Goal: Check status: Check status

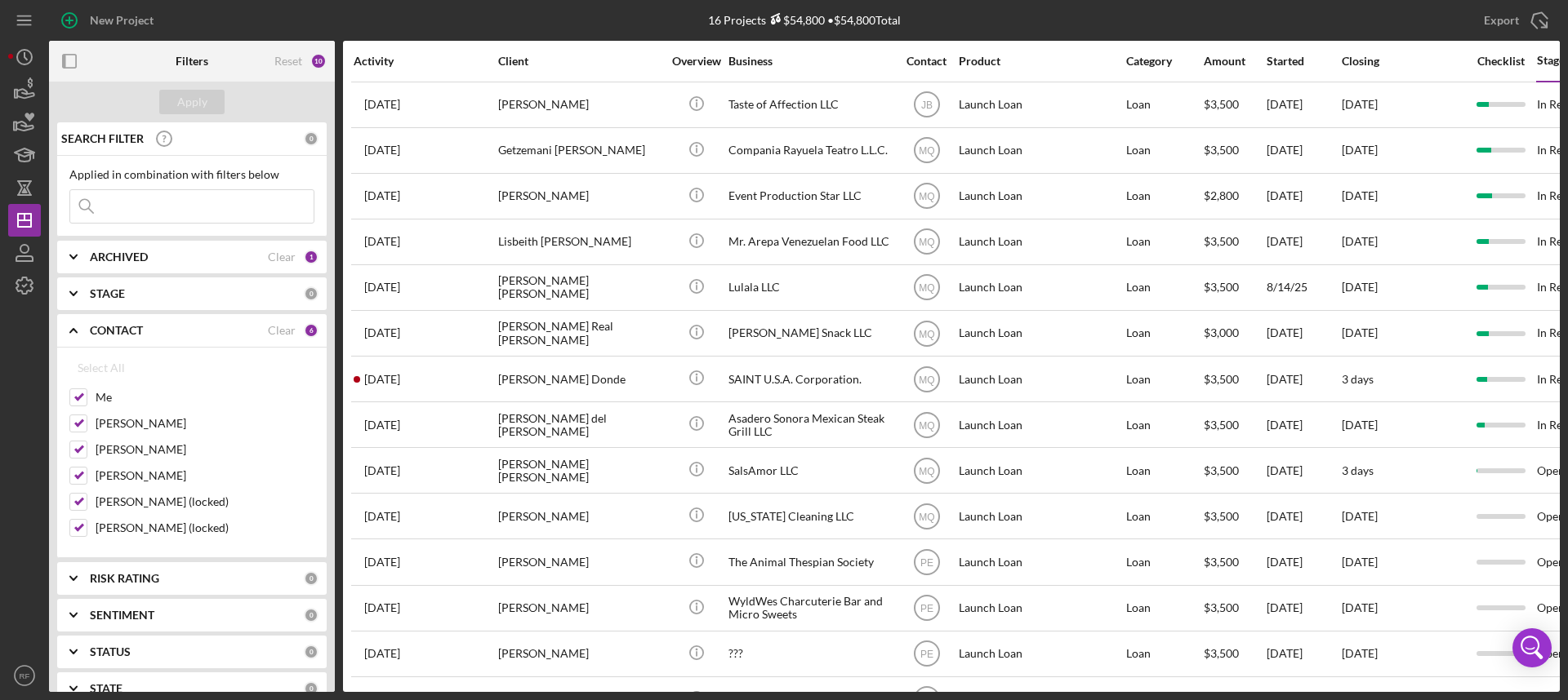
scroll to position [0, 552]
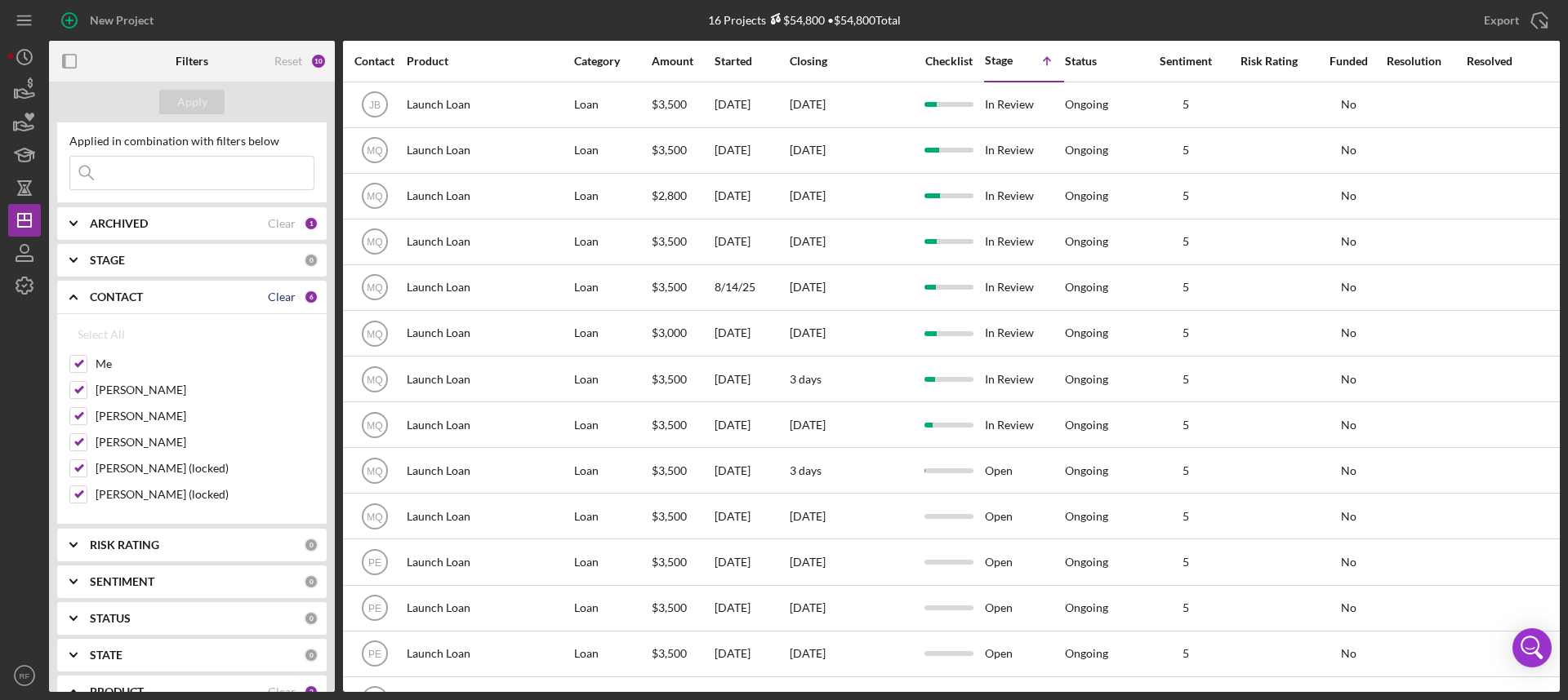
click at [277, 296] on div "Clear" at bounding box center [282, 297] width 28 height 13
checkbox input "false"
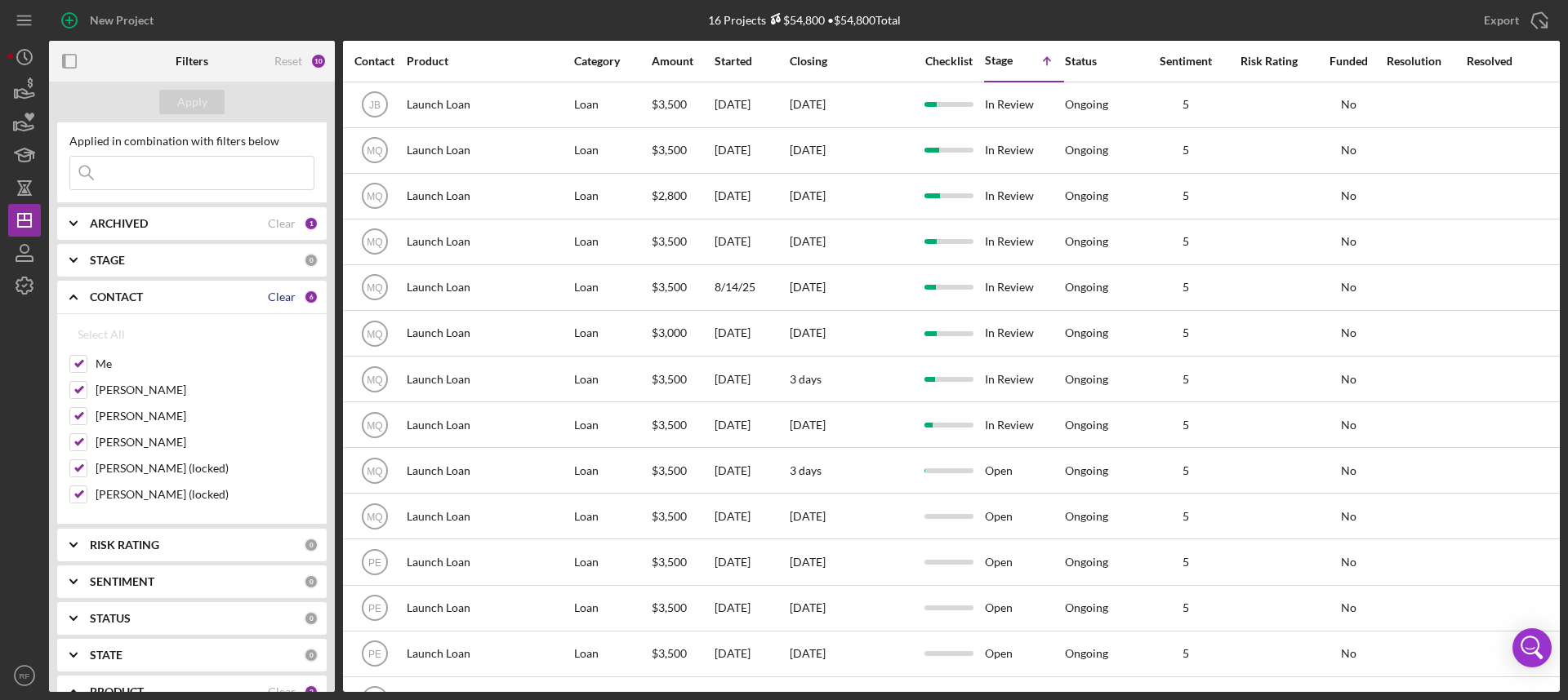
checkbox input "false"
click at [145, 445] on label "[PERSON_NAME]" at bounding box center [205, 442] width 219 height 17
click at [87, 445] on input "[PERSON_NAME]" at bounding box center [78, 442] width 17 height 17
checkbox input "true"
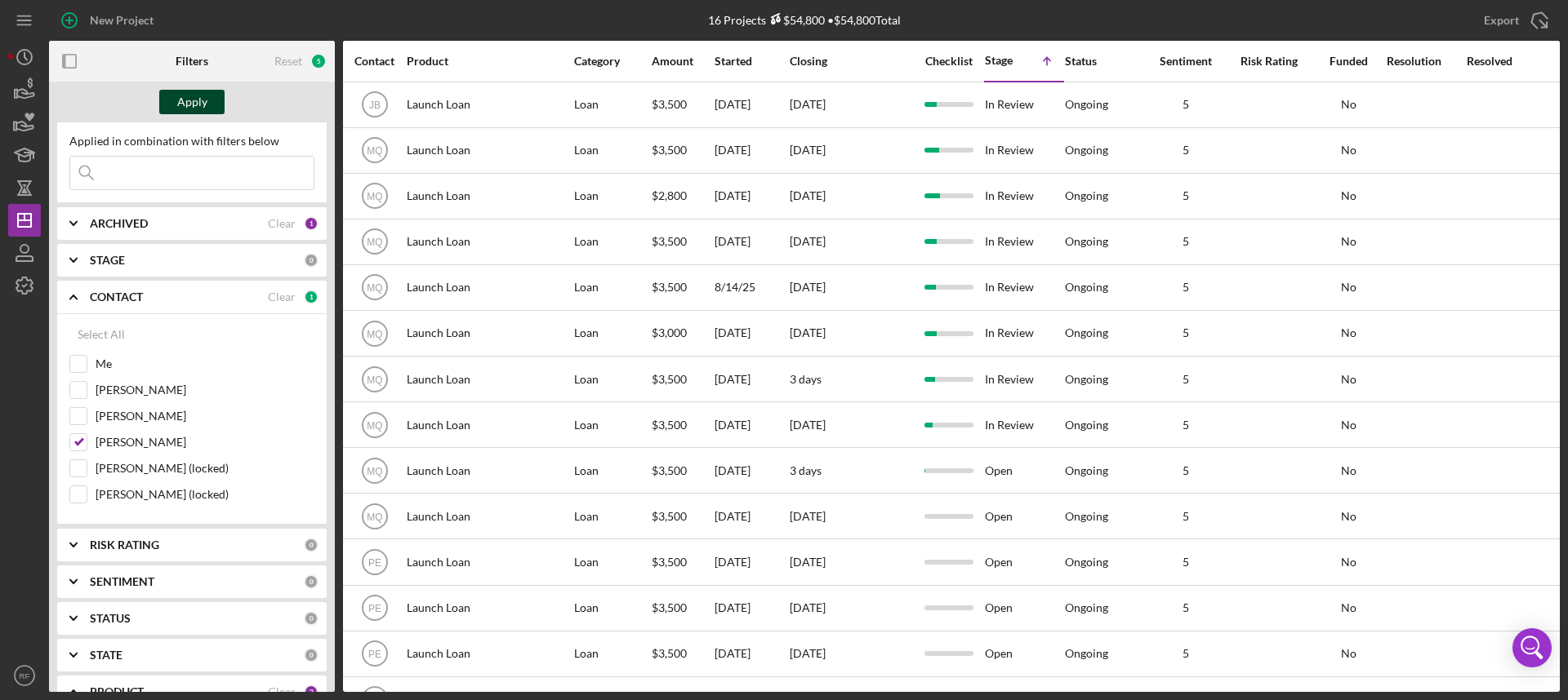
click at [183, 97] on div "Apply" at bounding box center [192, 102] width 31 height 25
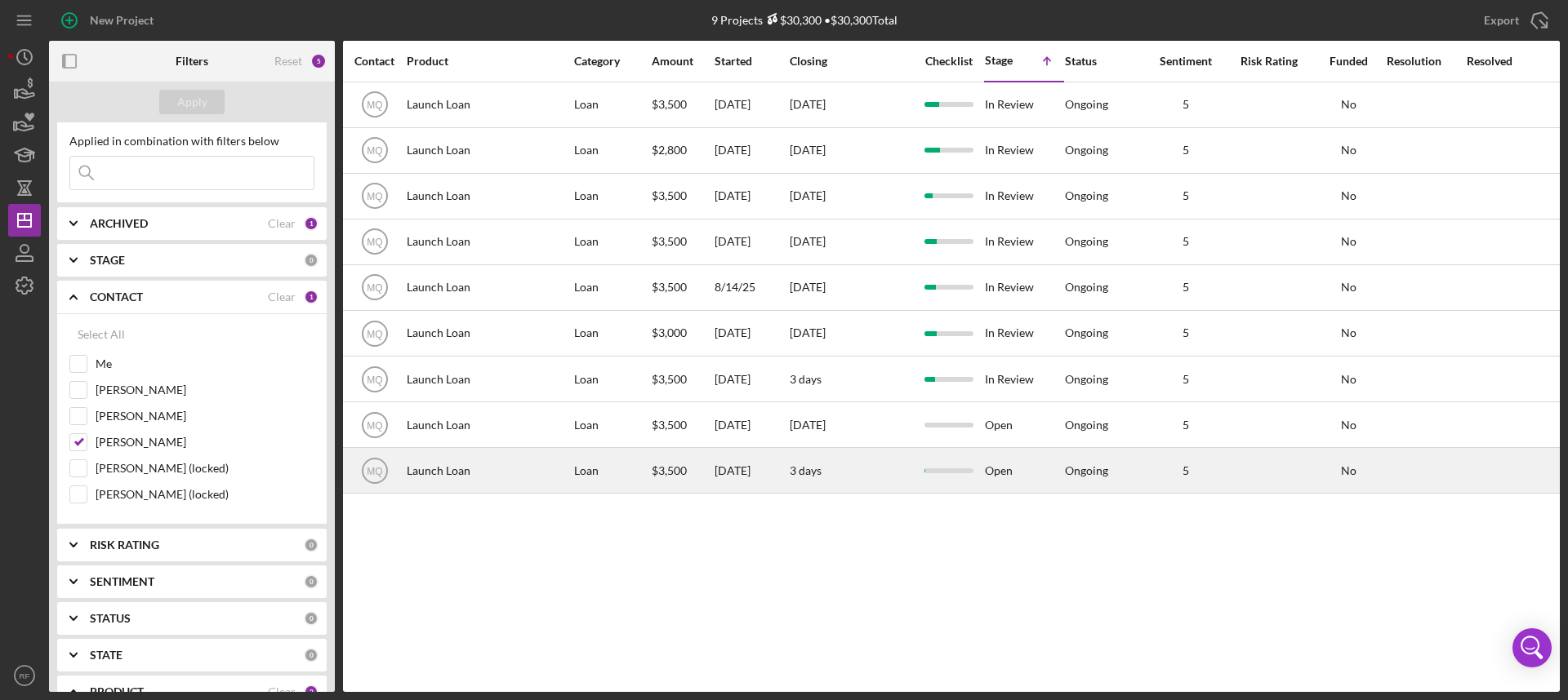
scroll to position [0, 0]
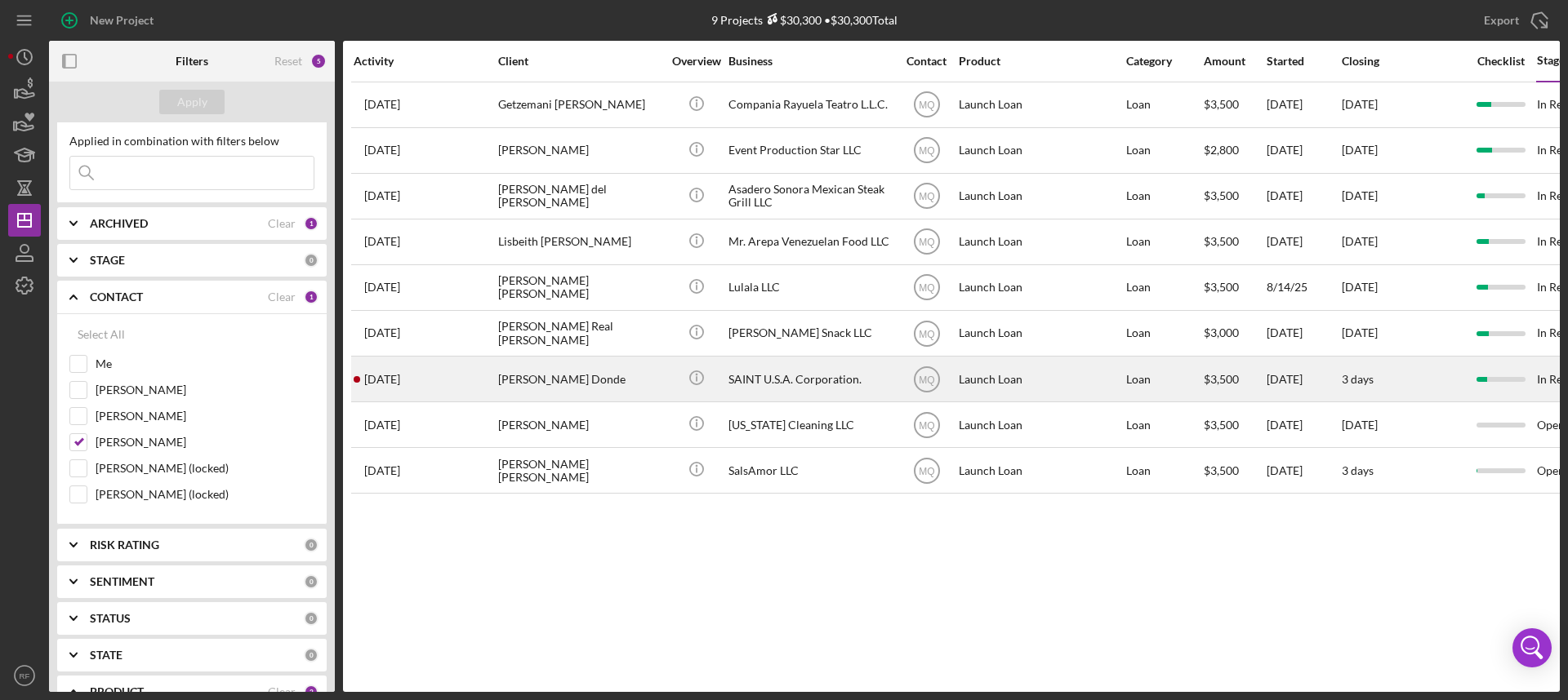
click at [876, 367] on div "SAINT U.S.A. Corporation." at bounding box center [811, 380] width 164 height 43
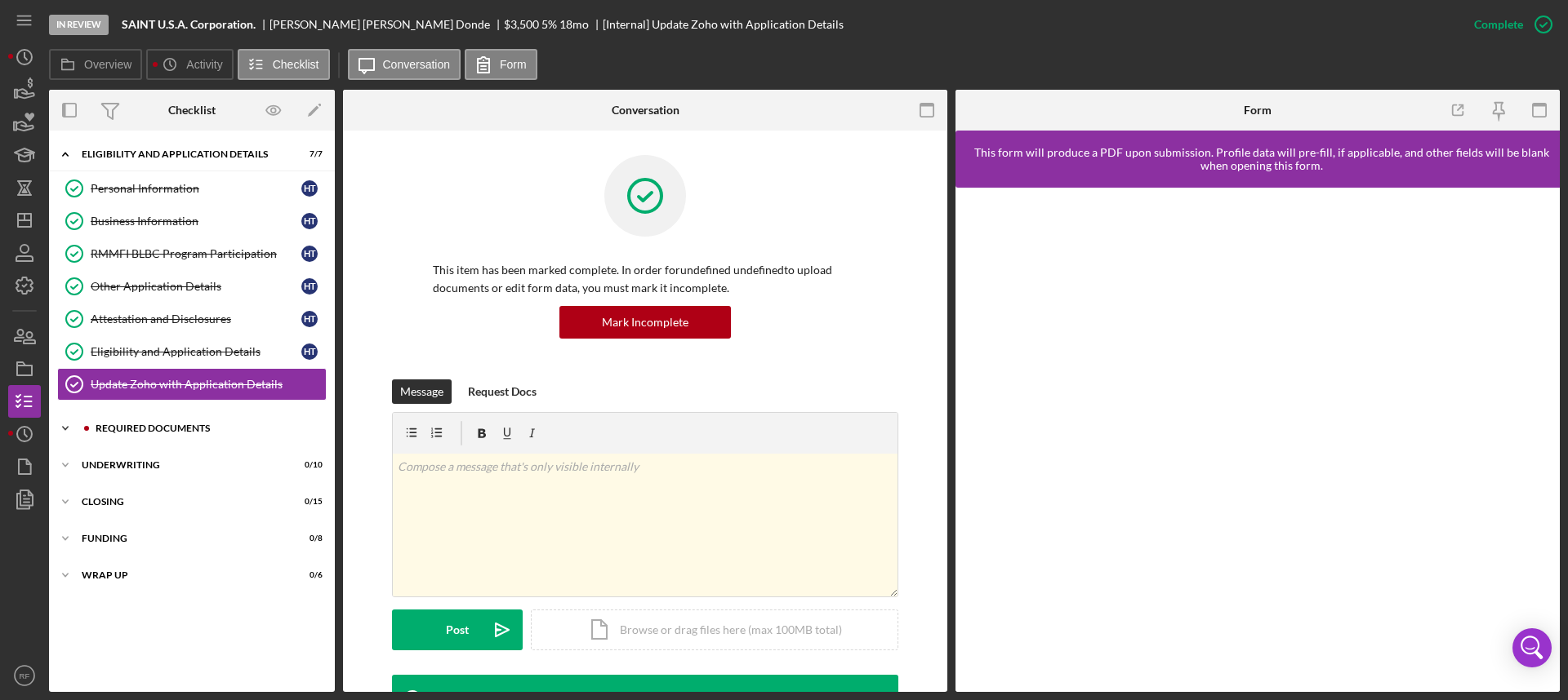
click at [159, 427] on div "Required Documents" at bounding box center [205, 429] width 219 height 10
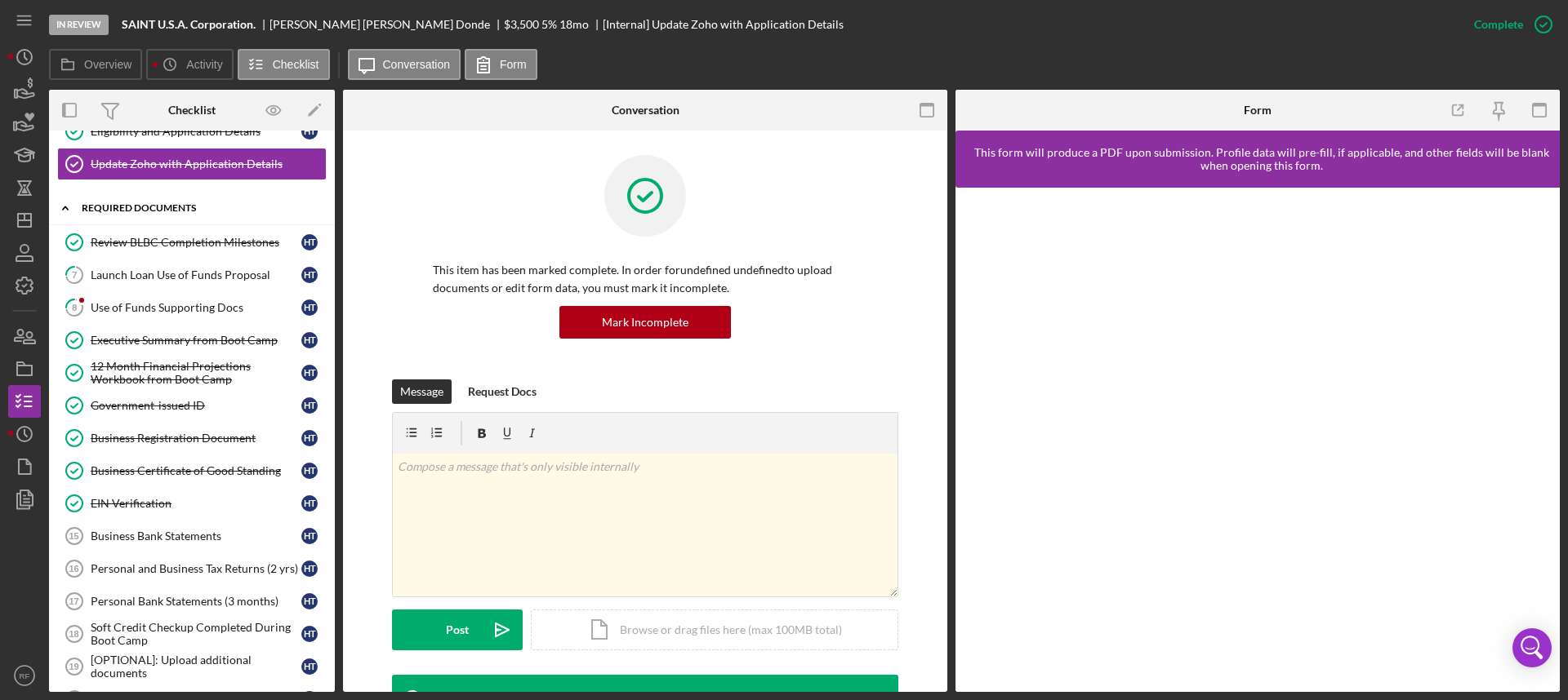
scroll to position [224, 0]
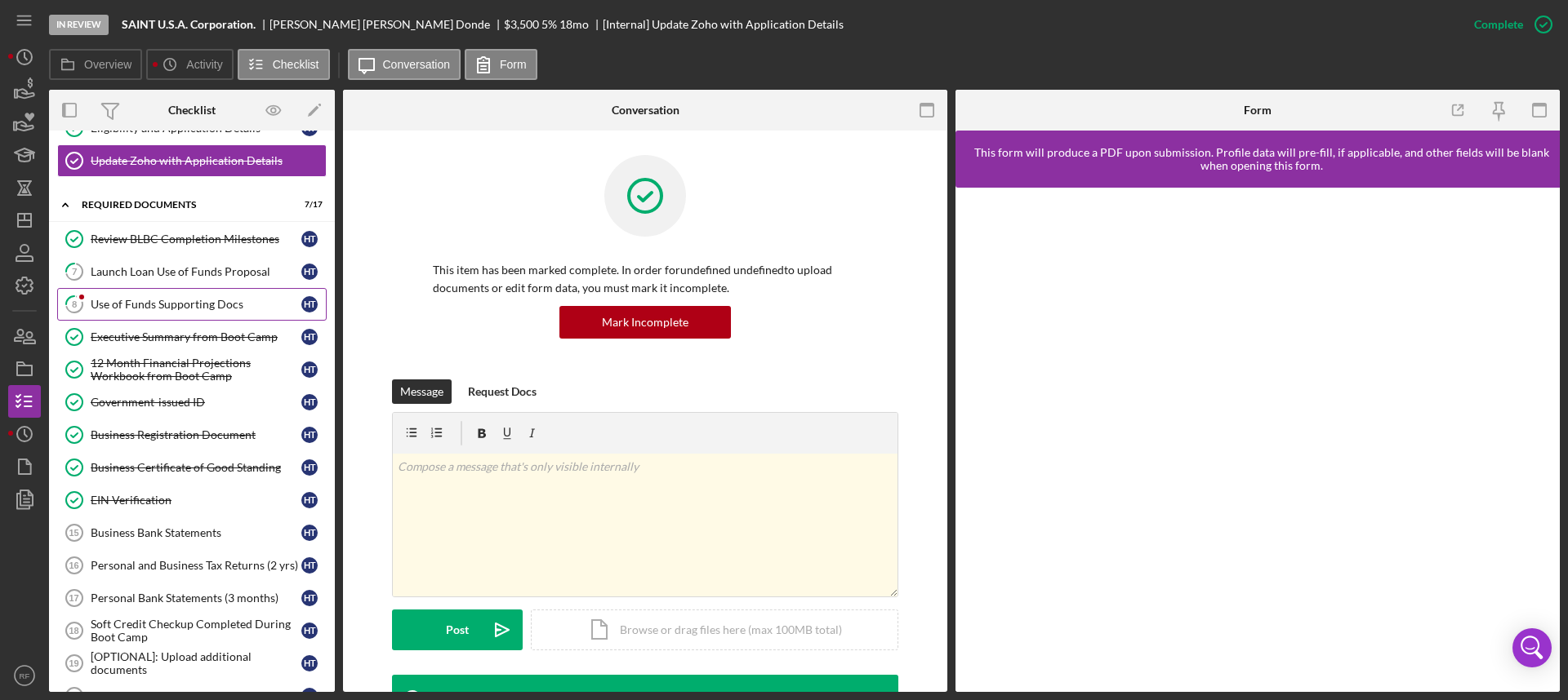
click at [182, 297] on link "8 Use of Funds Supporting Docs H T" at bounding box center [191, 304] width 269 height 33
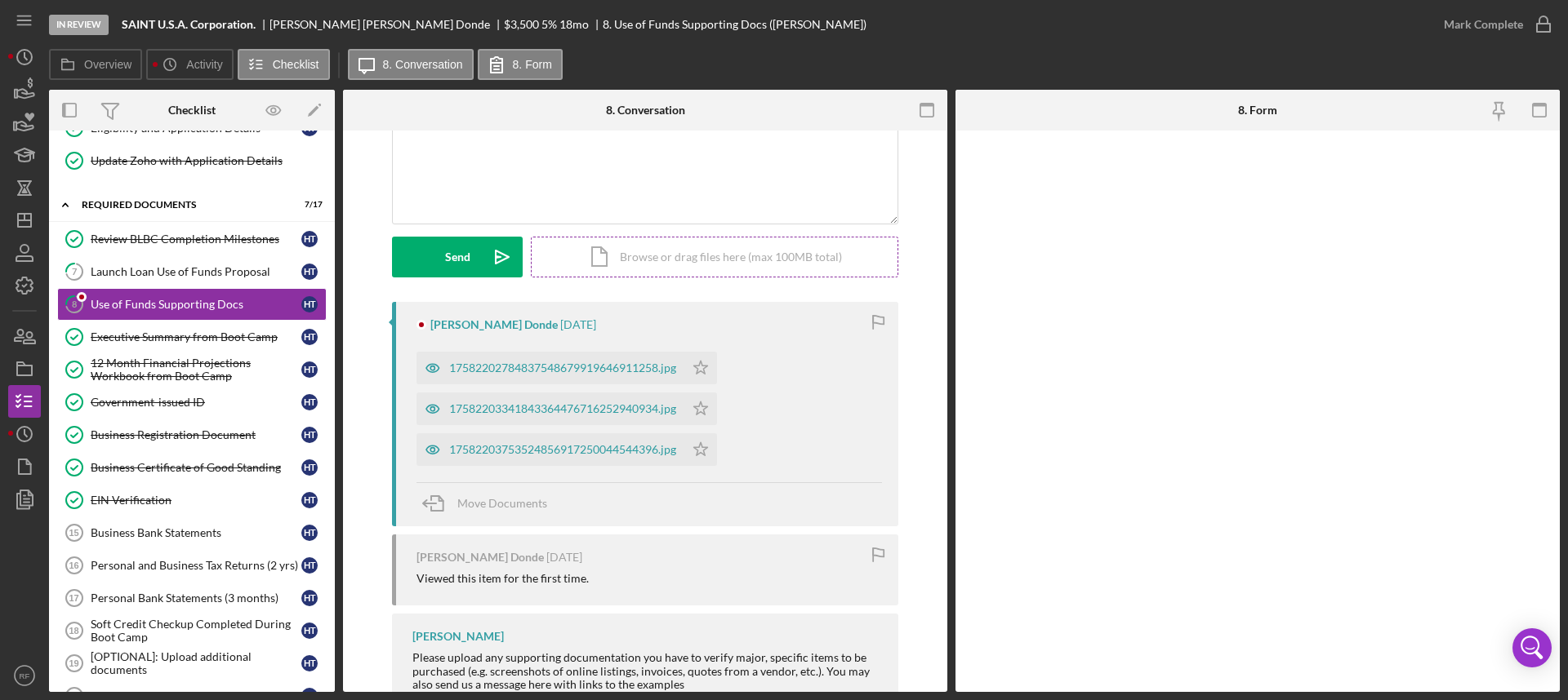
scroll to position [201, 0]
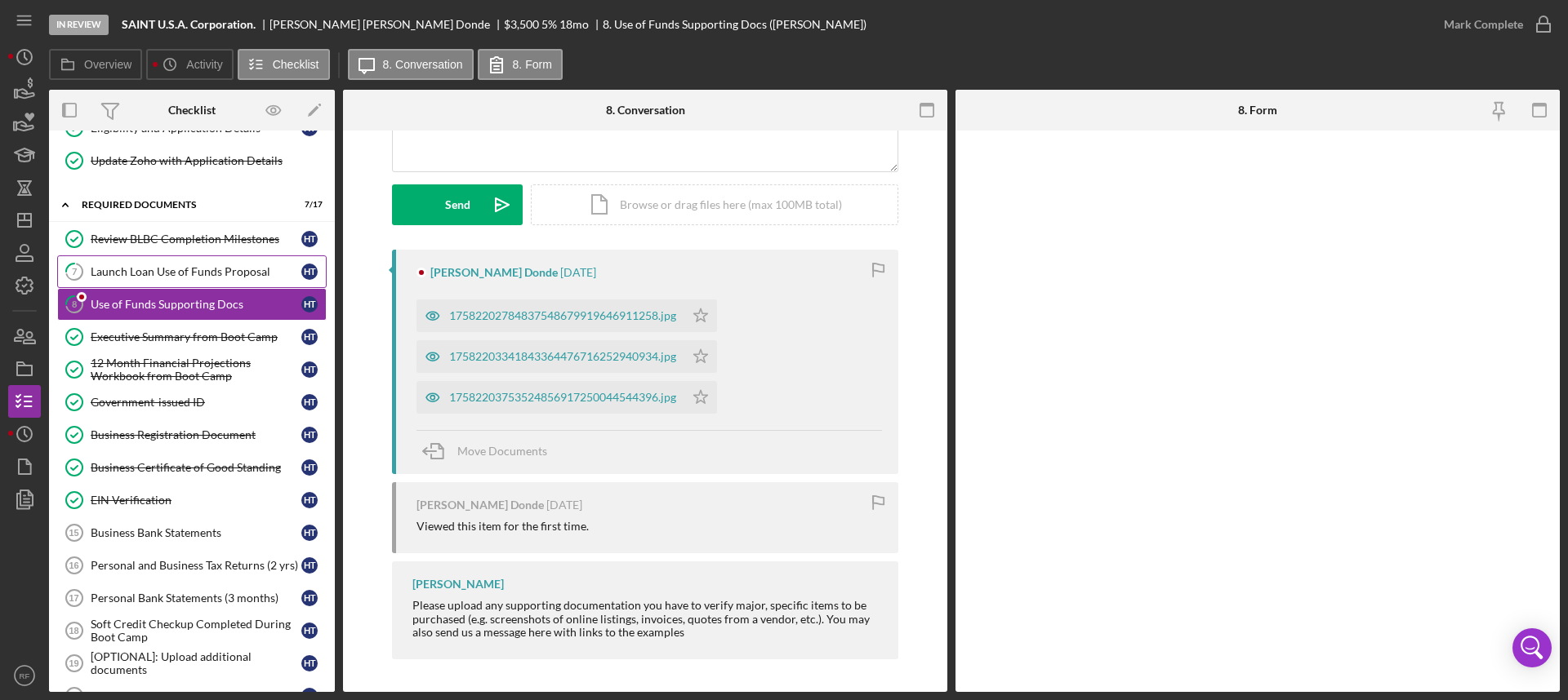
click at [180, 282] on link "7 Launch Loan Use of Funds Proposal H T" at bounding box center [191, 271] width 269 height 33
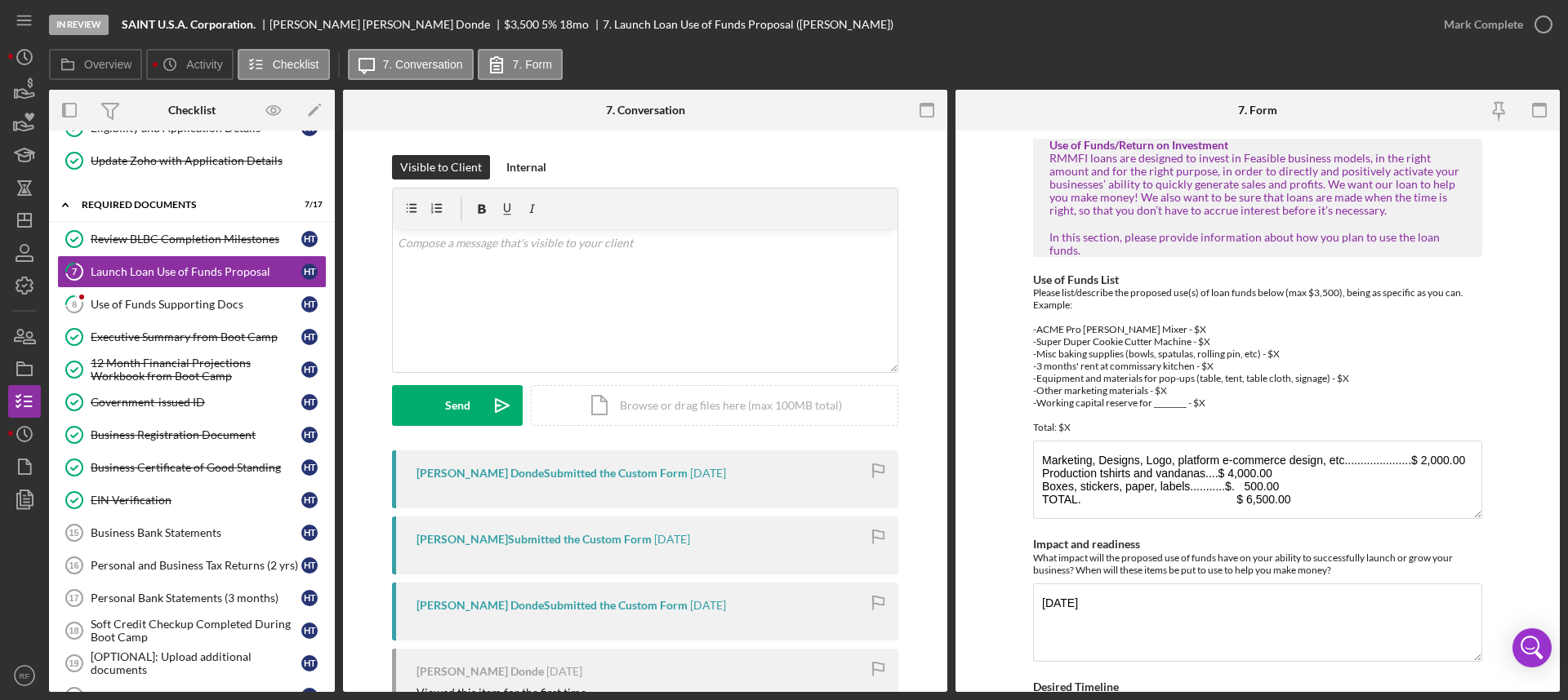
scroll to position [224, 0]
click at [37, 218] on icon "Icon/Dashboard" at bounding box center [24, 220] width 40 height 40
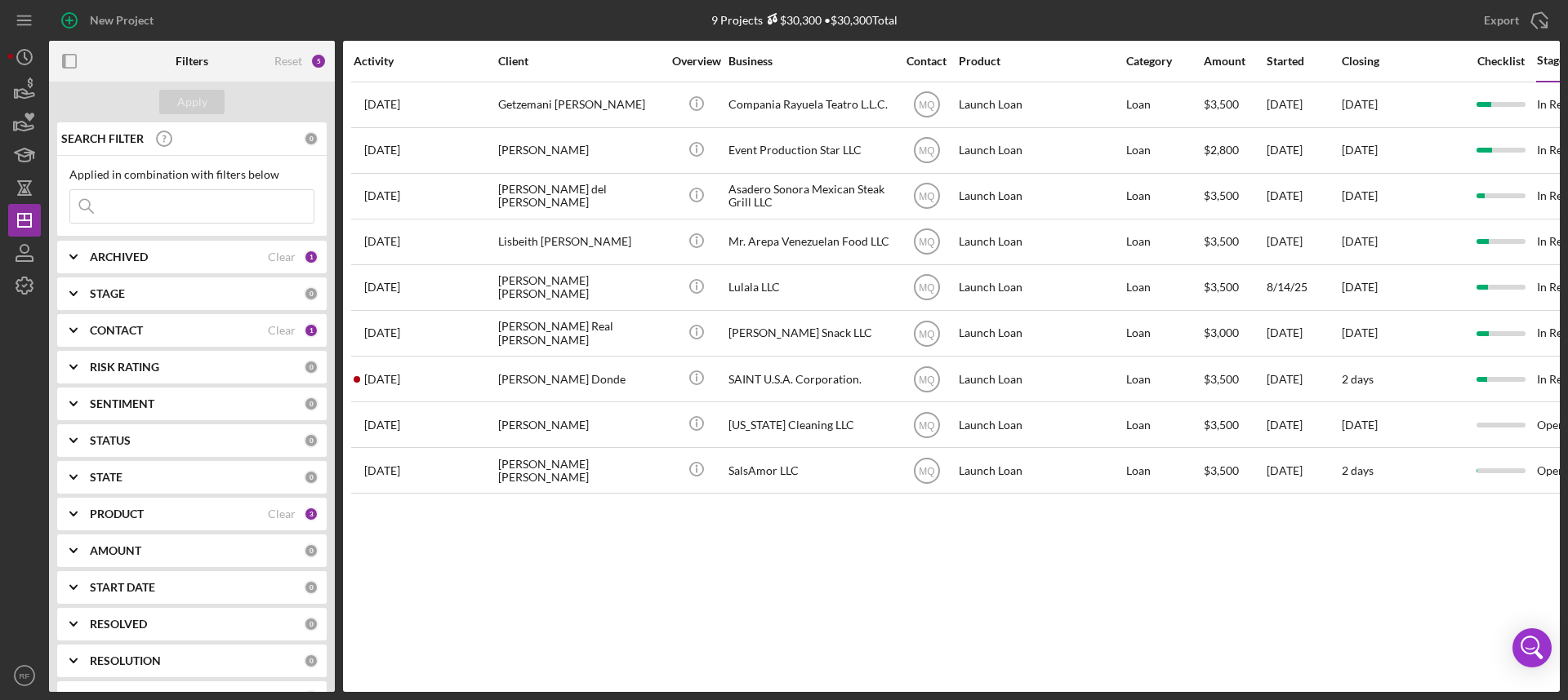
click at [193, 254] on div "ARCHIVED" at bounding box center [178, 256] width 178 height 13
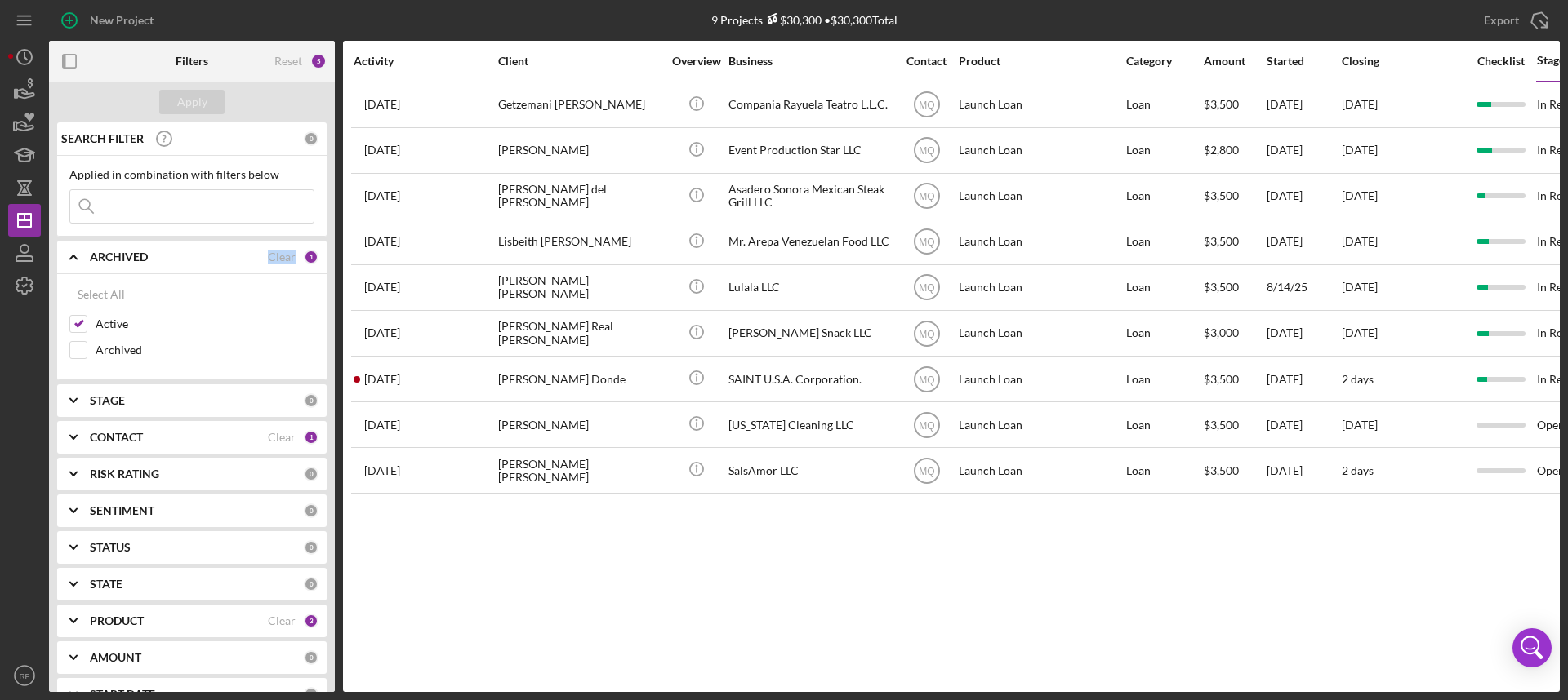
click at [193, 254] on div "ARCHIVED" at bounding box center [178, 256] width 178 height 13
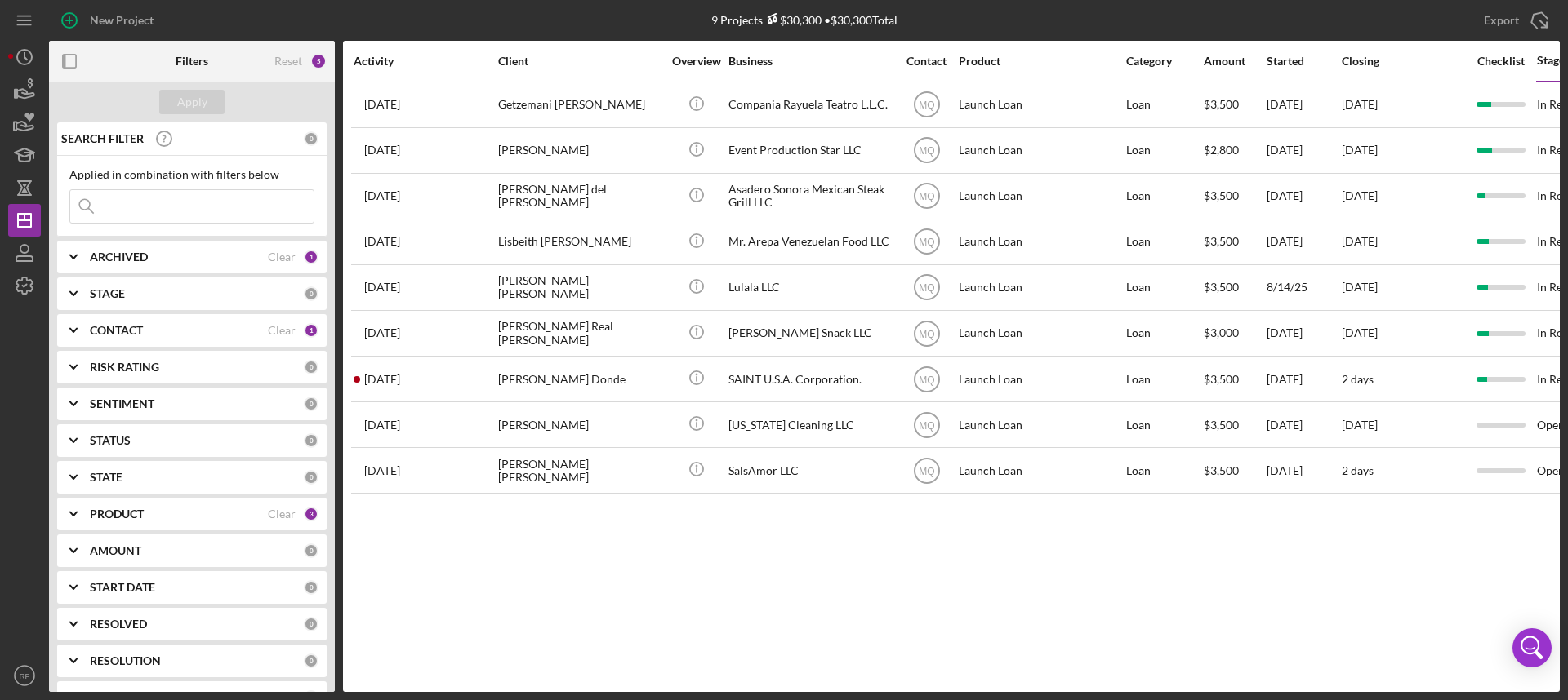
click at [177, 330] on div "CONTACT" at bounding box center [178, 330] width 178 height 13
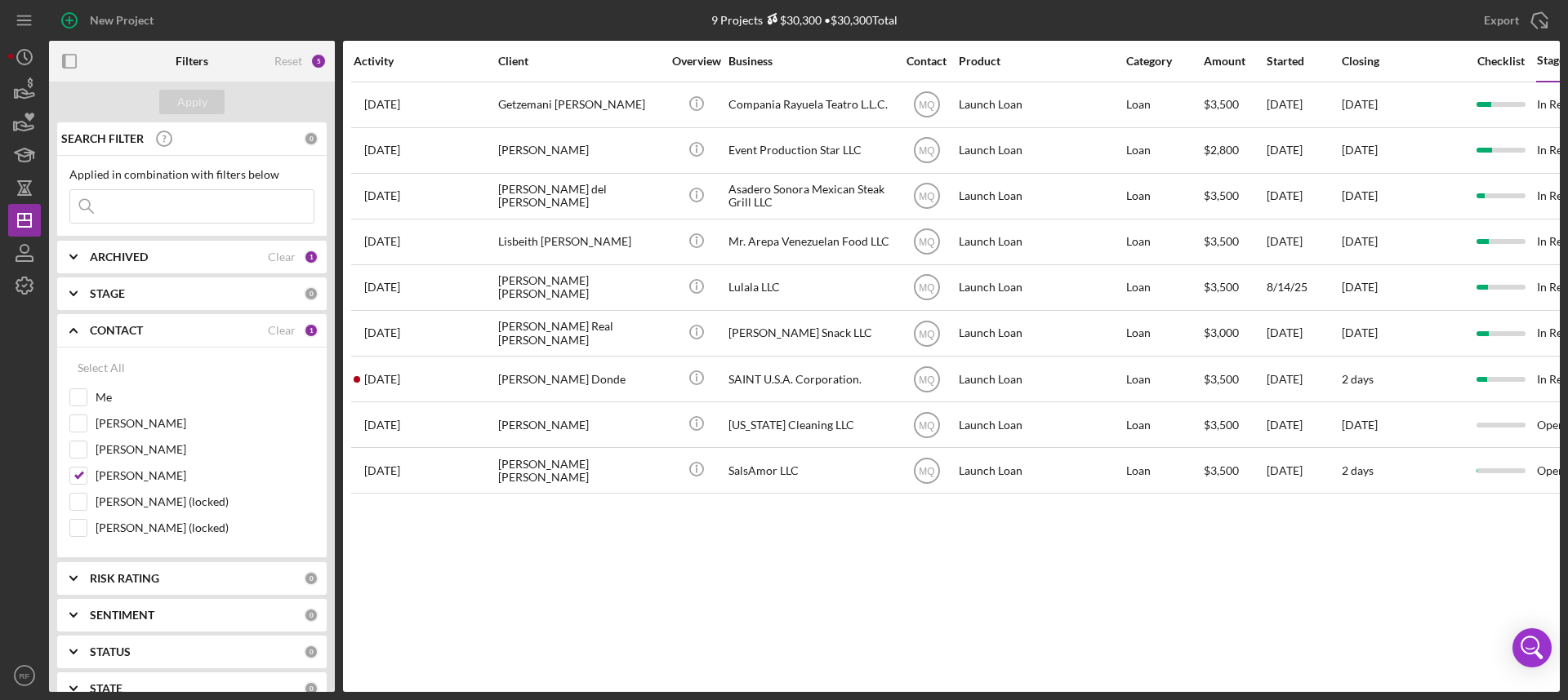
click at [20, 573] on div at bounding box center [24, 480] width 33 height 358
click at [12, 517] on div at bounding box center [24, 480] width 33 height 358
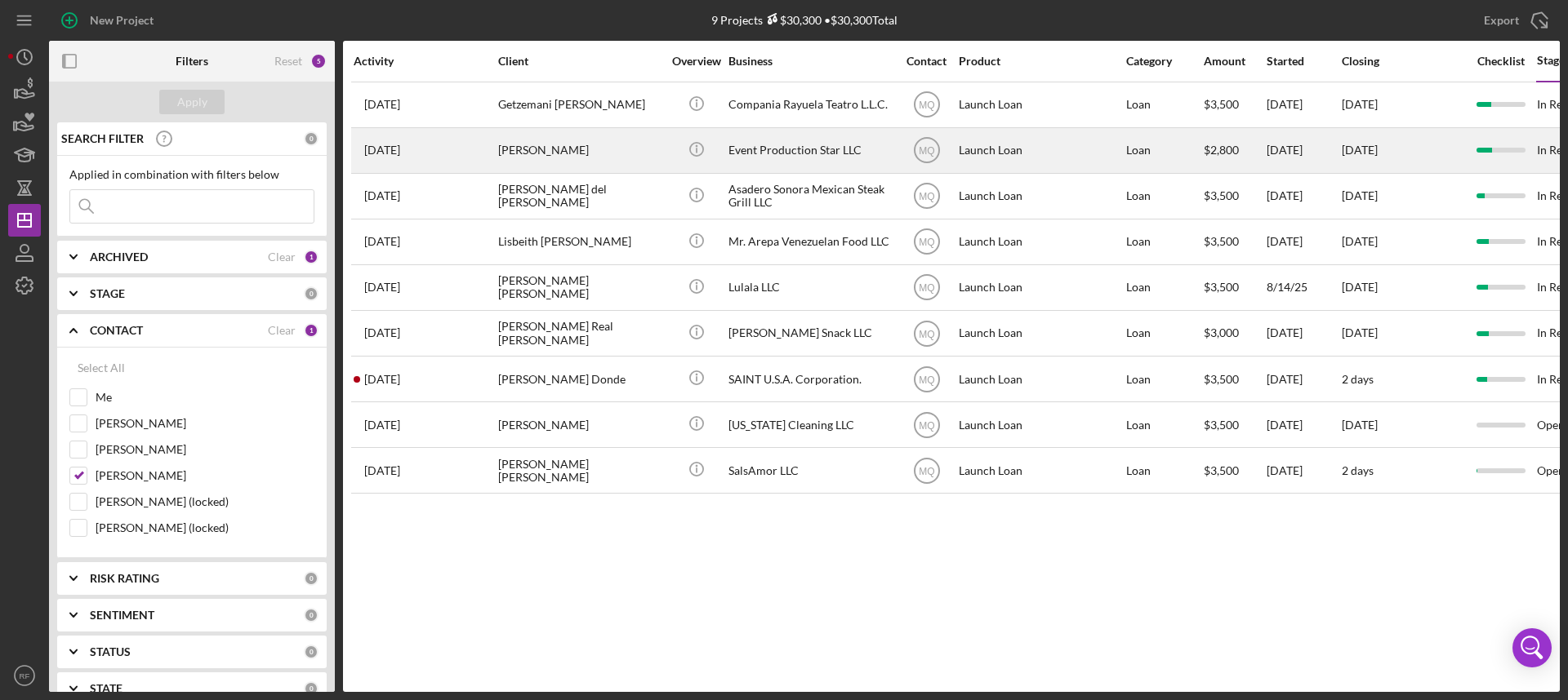
click at [614, 153] on div "[PERSON_NAME]" at bounding box center [580, 151] width 164 height 43
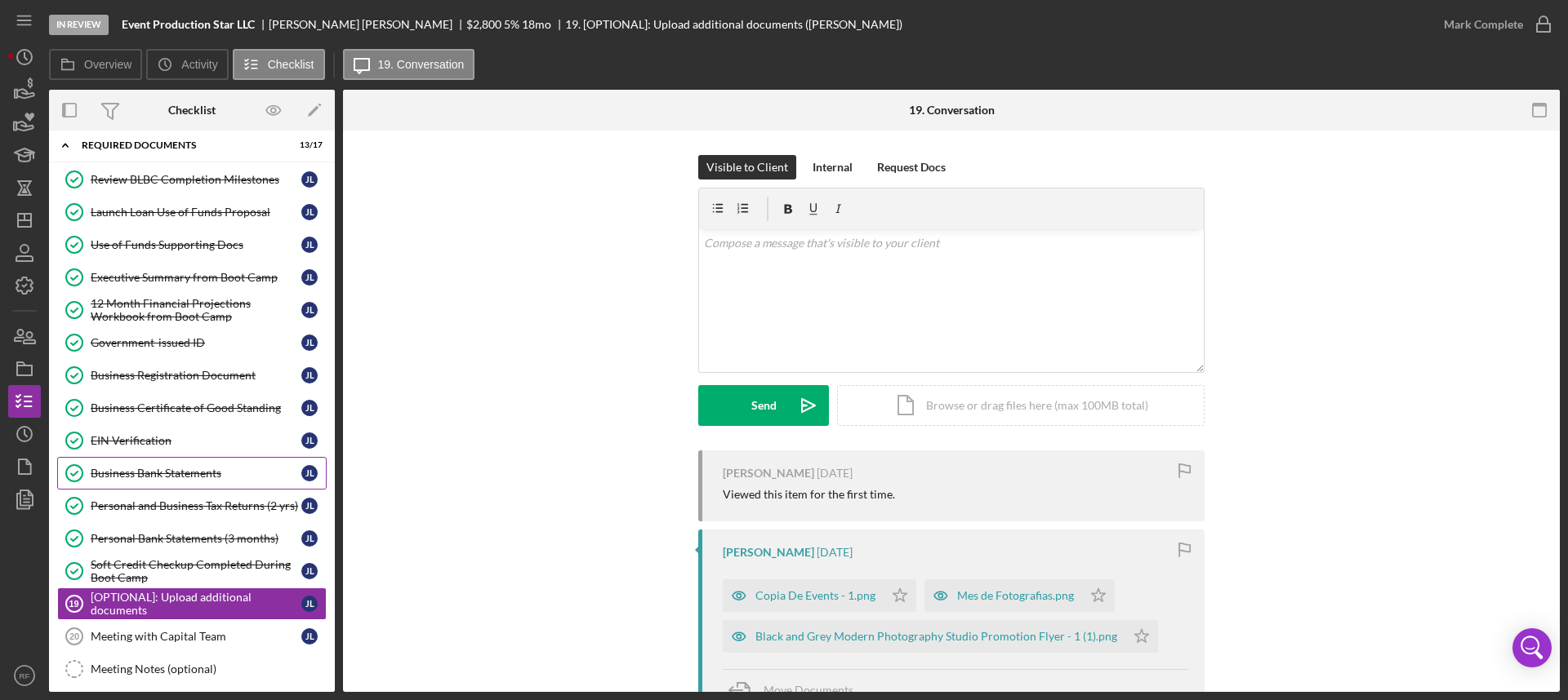
scroll to position [13, 0]
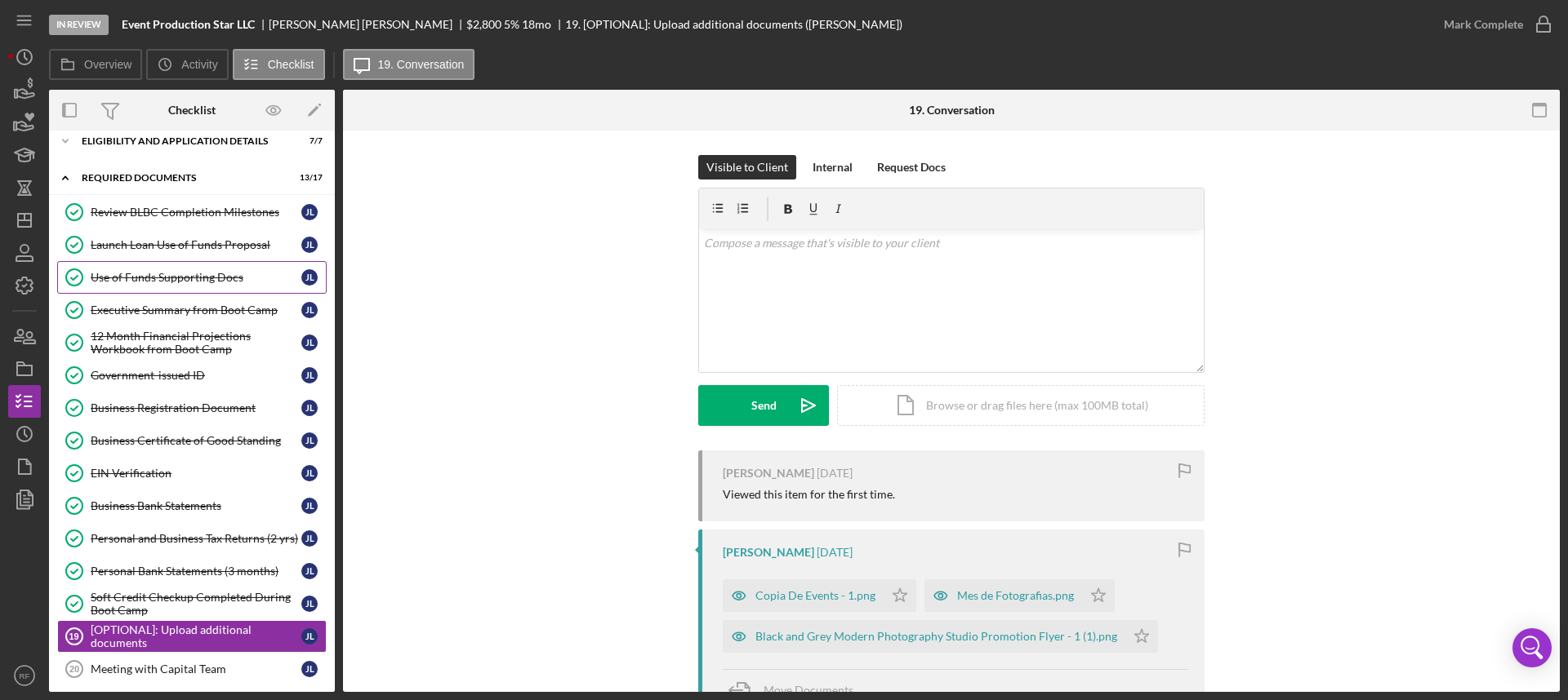
click at [159, 269] on link "Use of Funds Supporting Docs Use of Funds Supporting Docs [PERSON_NAME]" at bounding box center [191, 277] width 269 height 33
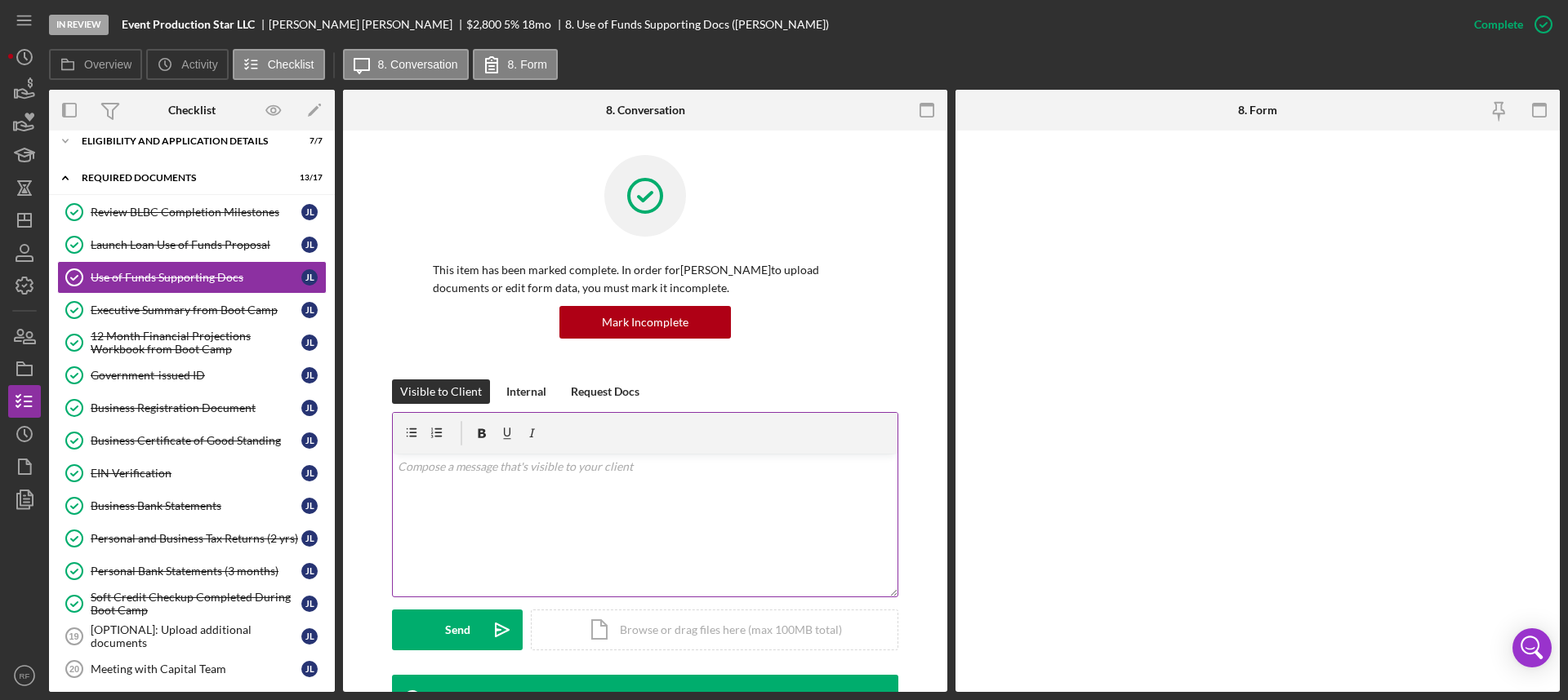
scroll to position [552, 0]
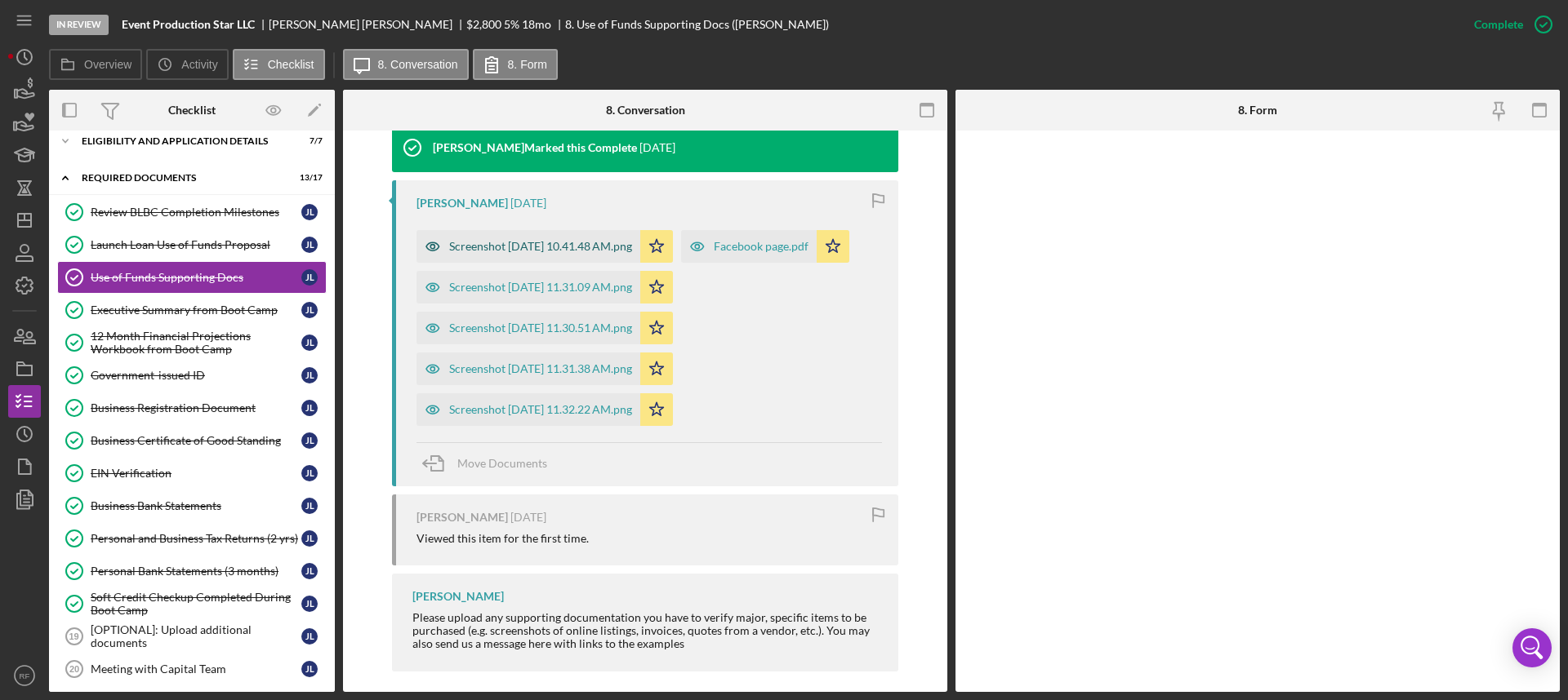
click at [587, 249] on div "Screenshot [DATE] 10.41.48 AM.png" at bounding box center [539, 245] width 182 height 13
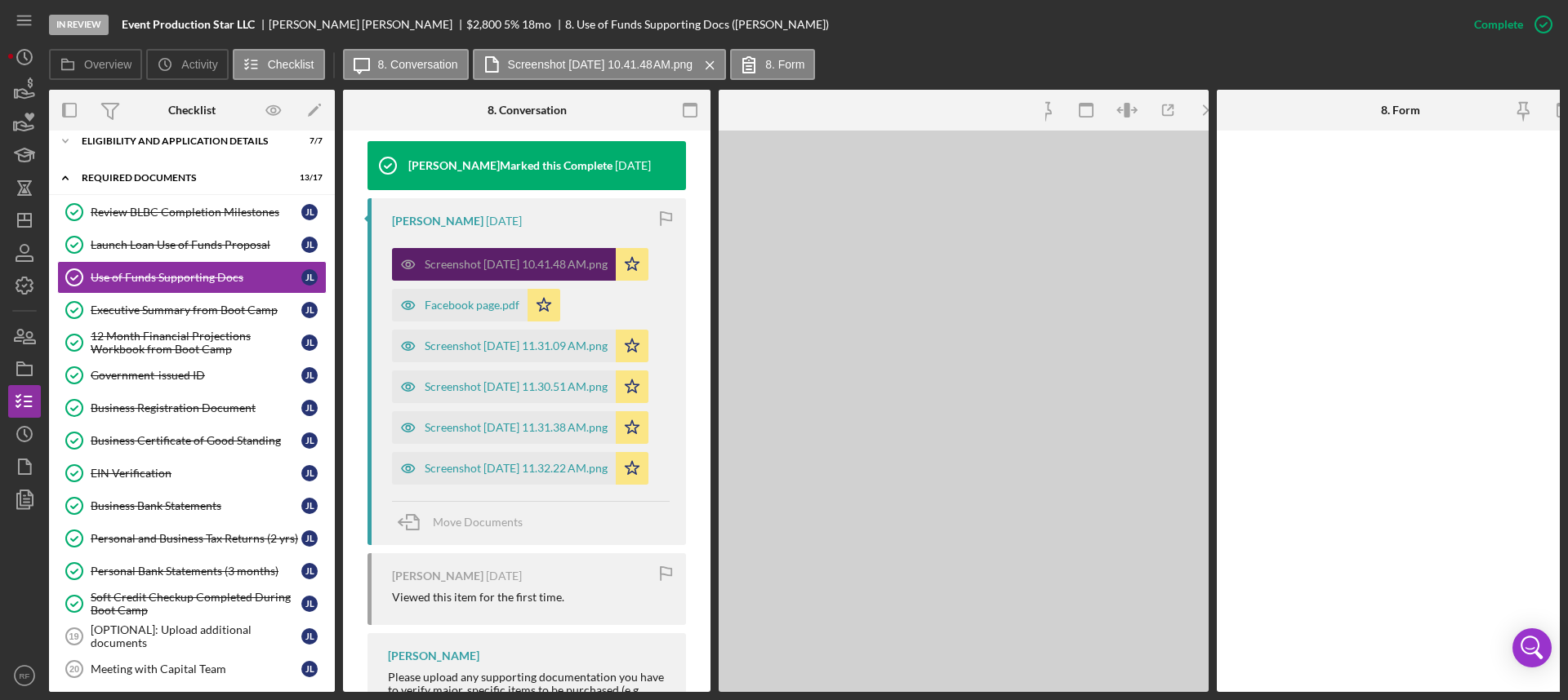
scroll to position [570, 0]
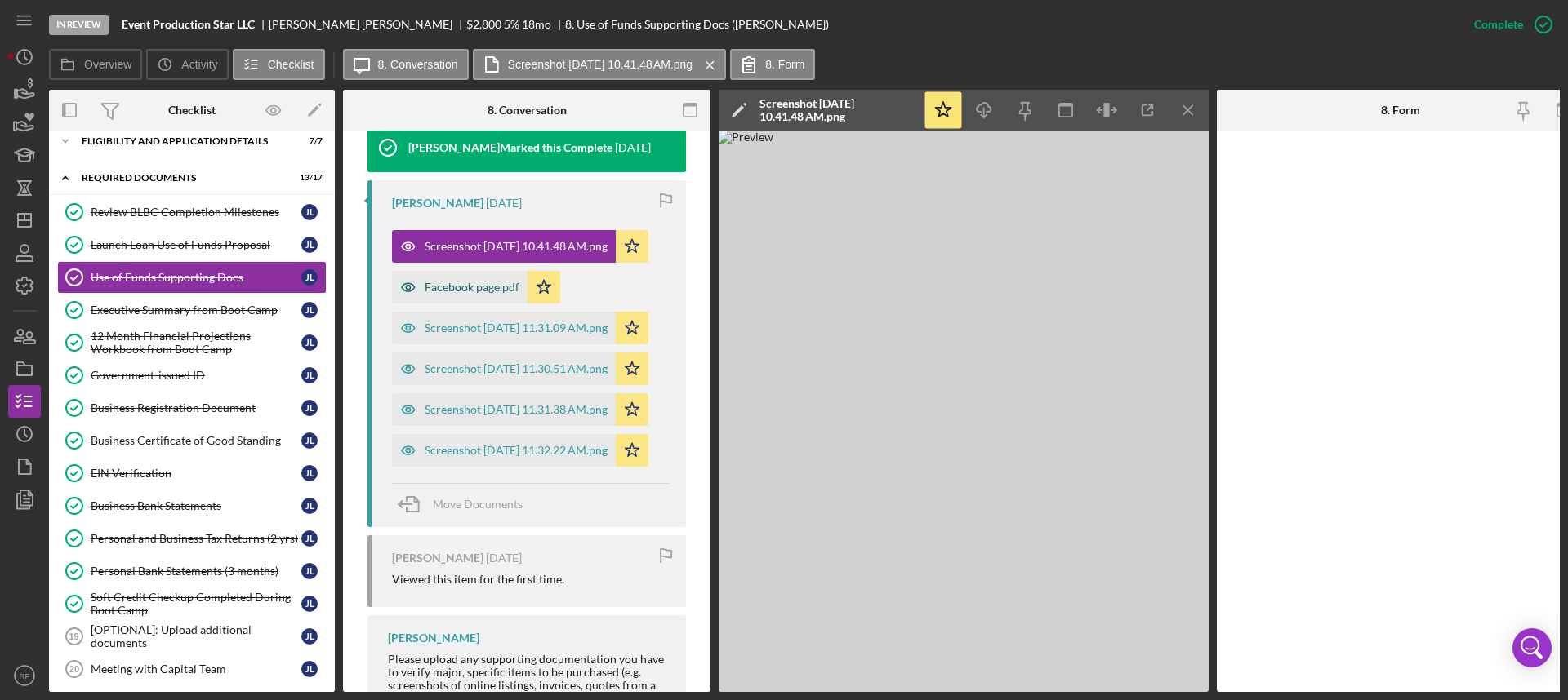
click at [496, 282] on div "Facebook page.pdf" at bounding box center [472, 287] width 95 height 13
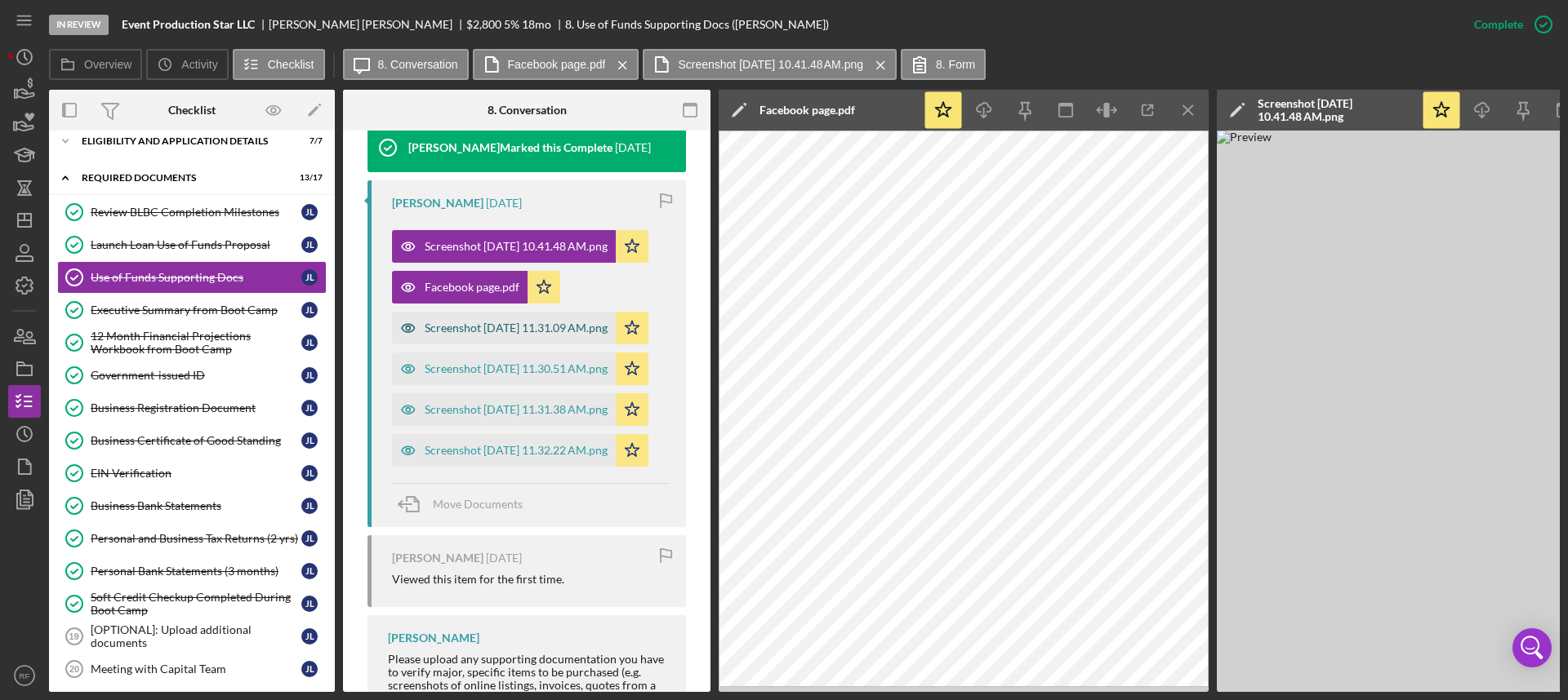
click at [498, 331] on div "Screenshot [DATE] 11.31.09 AM.png" at bounding box center [516, 327] width 182 height 13
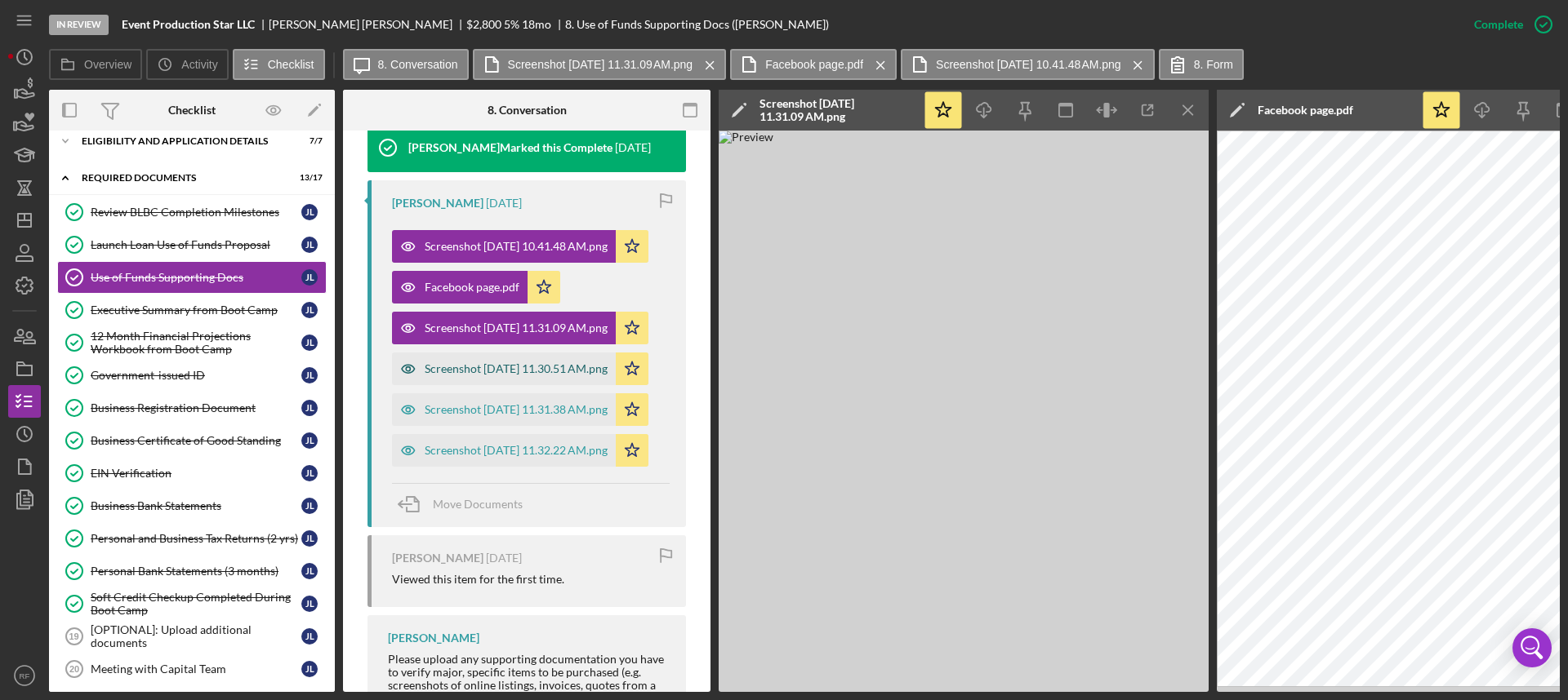
click at [496, 354] on div "Screenshot [DATE] 11.30.51 AM.png" at bounding box center [503, 369] width 224 height 33
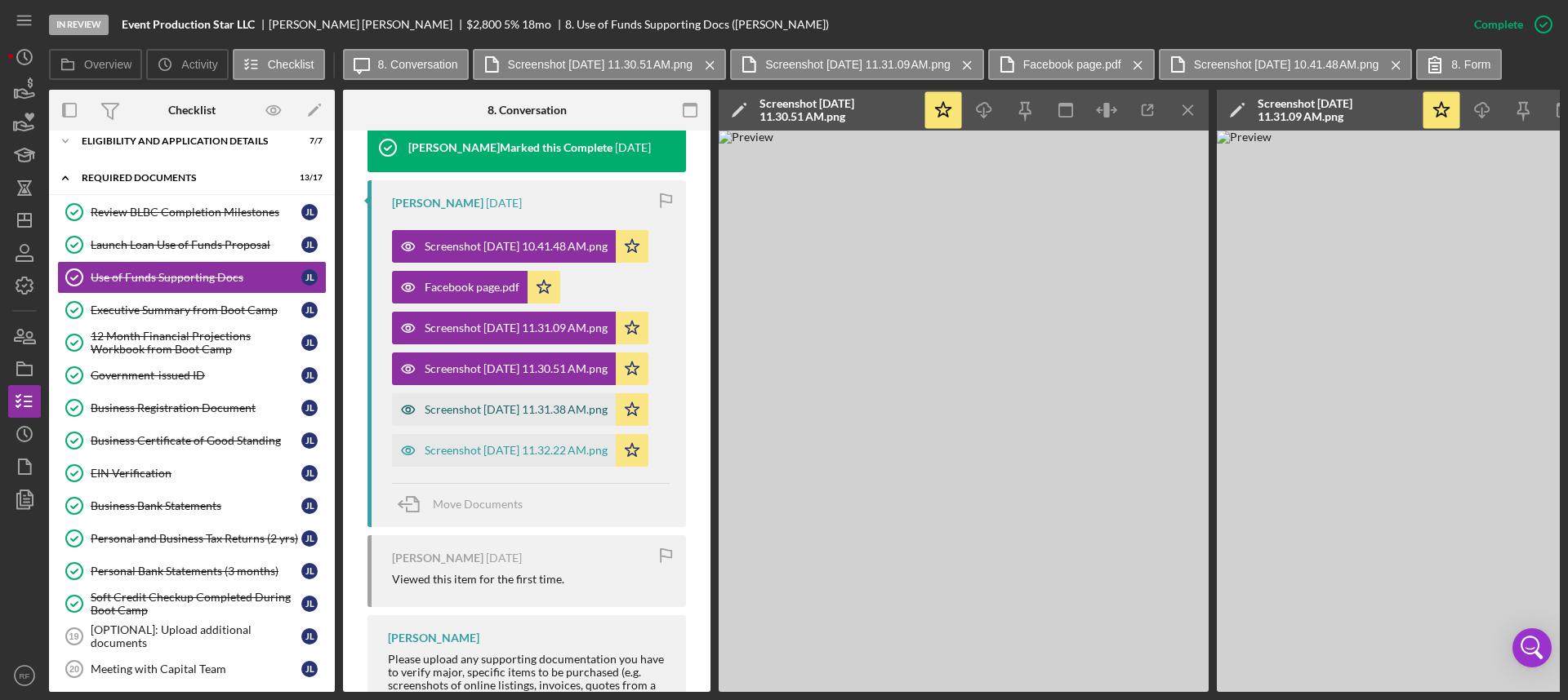
click at [496, 403] on div "Screenshot [DATE] 11.31.38 AM.png" at bounding box center [516, 409] width 182 height 13
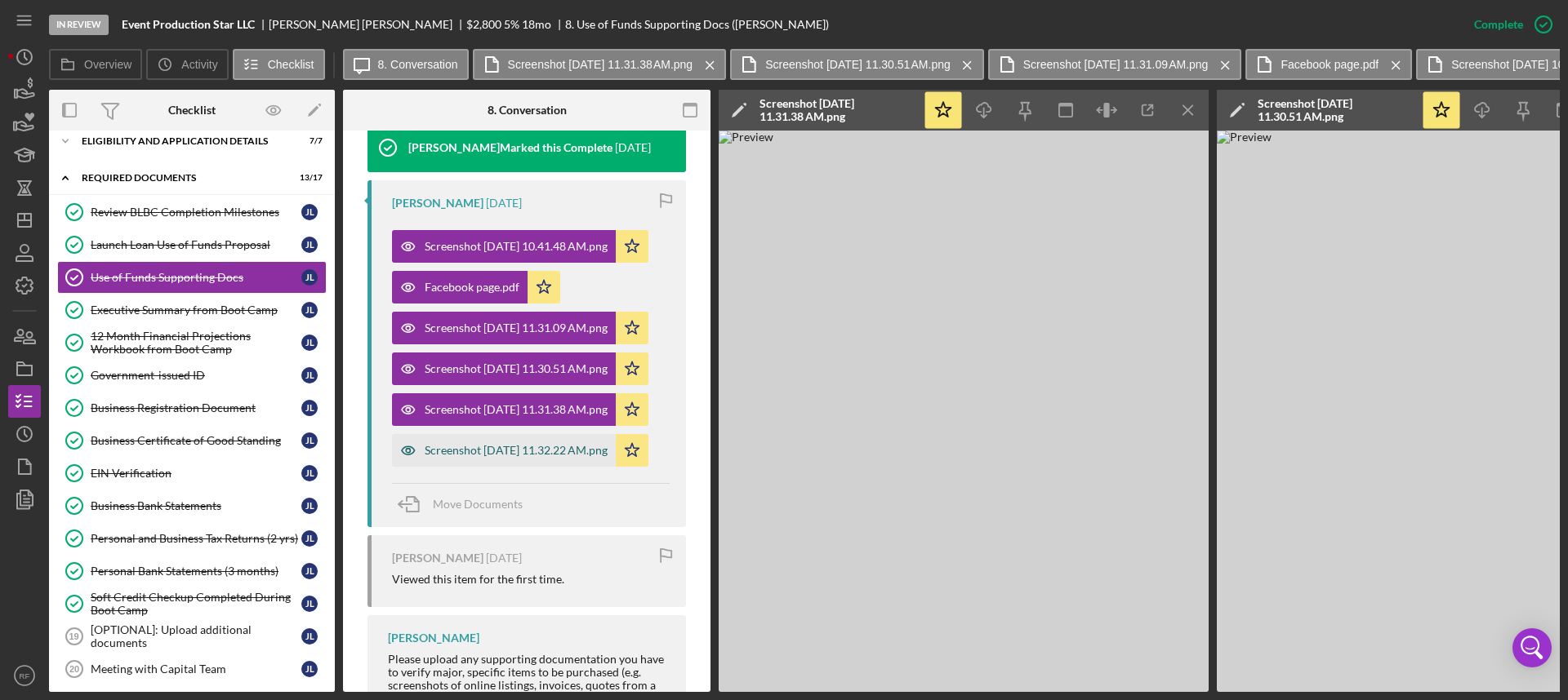
click at [490, 457] on div "Screenshot [DATE] 11.32.22 AM.png" at bounding box center [516, 450] width 182 height 13
click at [176, 241] on div "Launch Loan Use of Funds Proposal" at bounding box center [196, 245] width 211 height 13
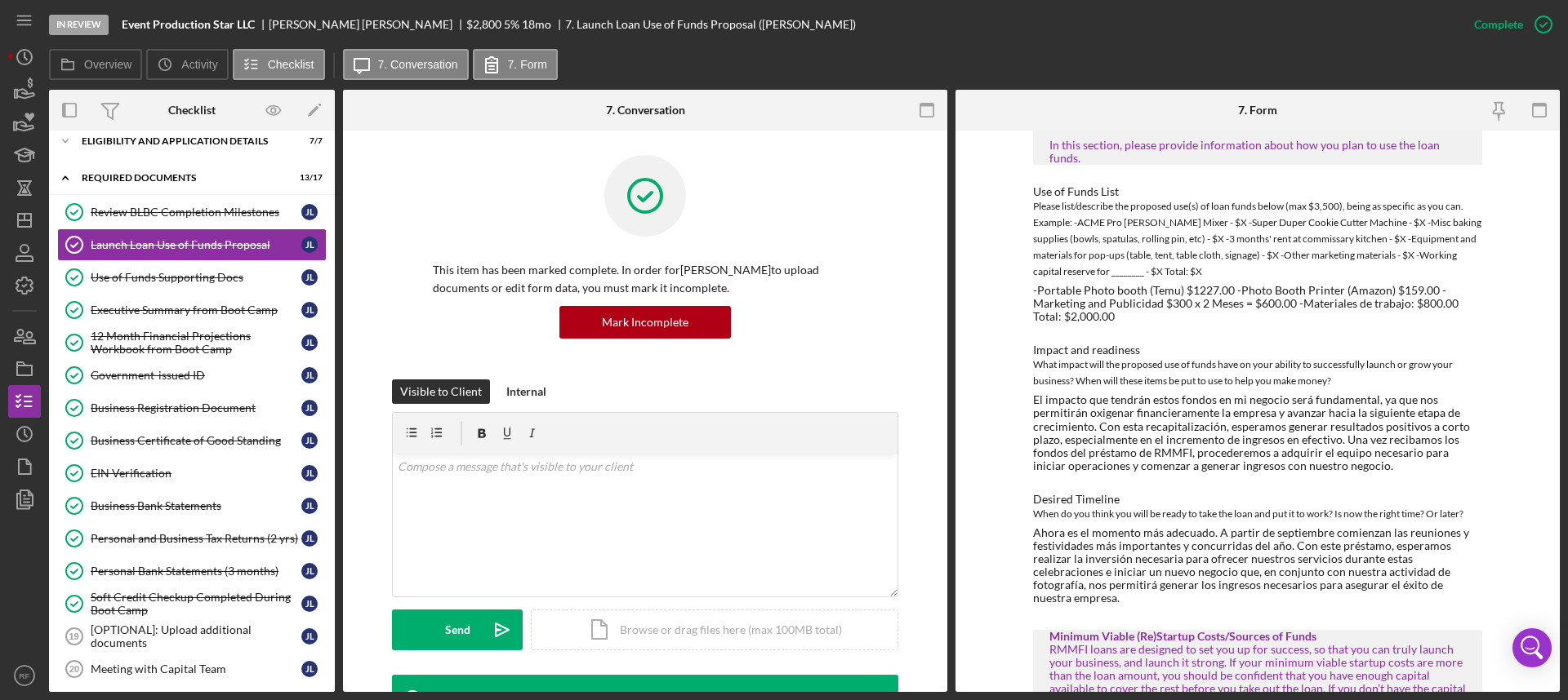
scroll to position [29, 0]
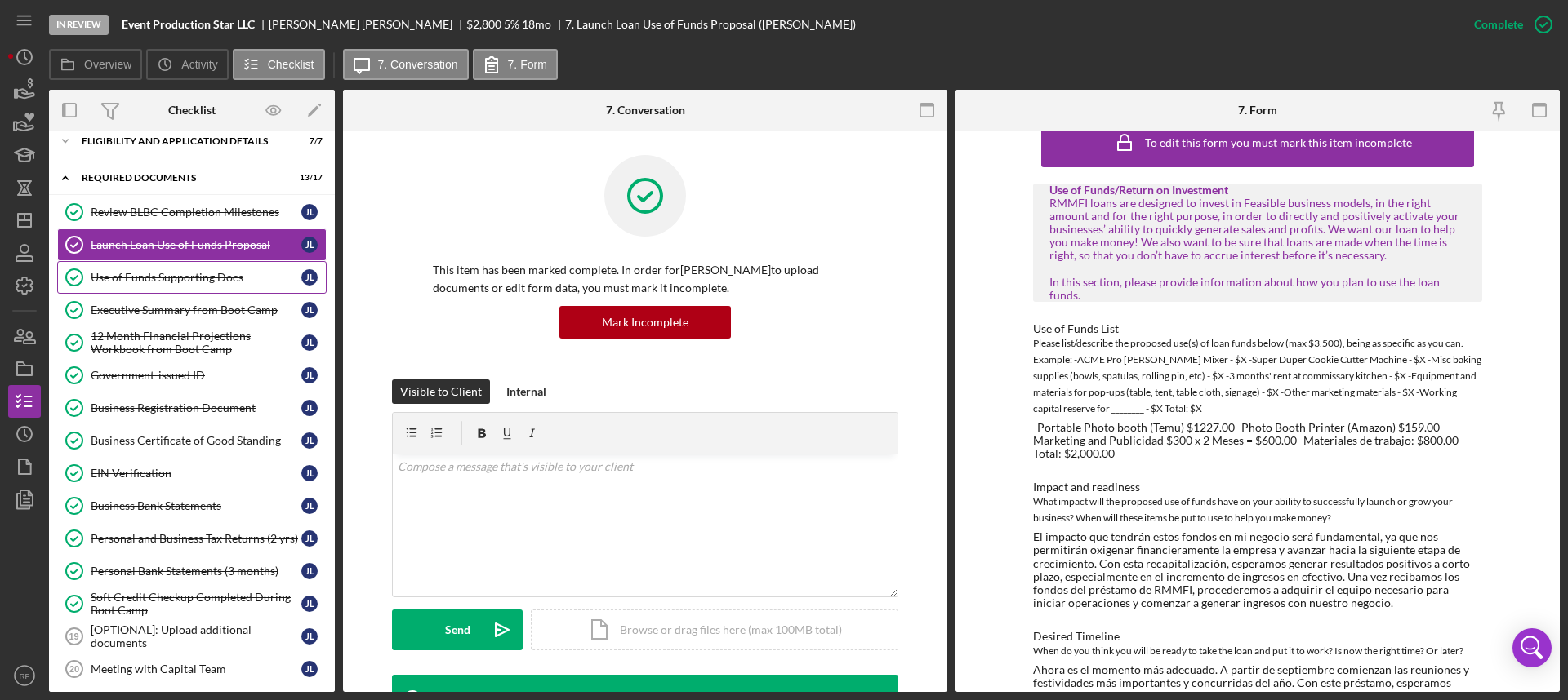
click at [178, 292] on link "Use of Funds Supporting Docs Use of Funds Supporting Docs [PERSON_NAME]" at bounding box center [191, 277] width 269 height 33
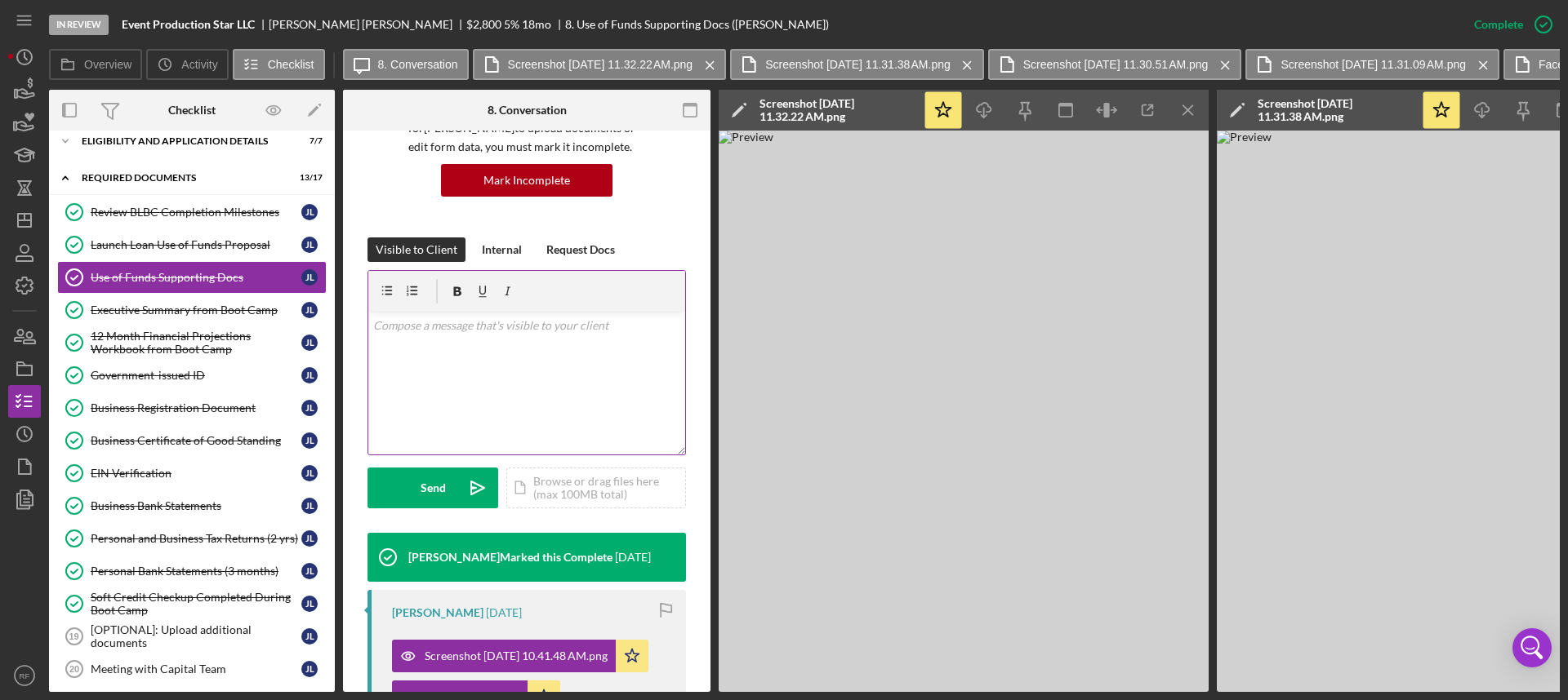
scroll to position [385, 0]
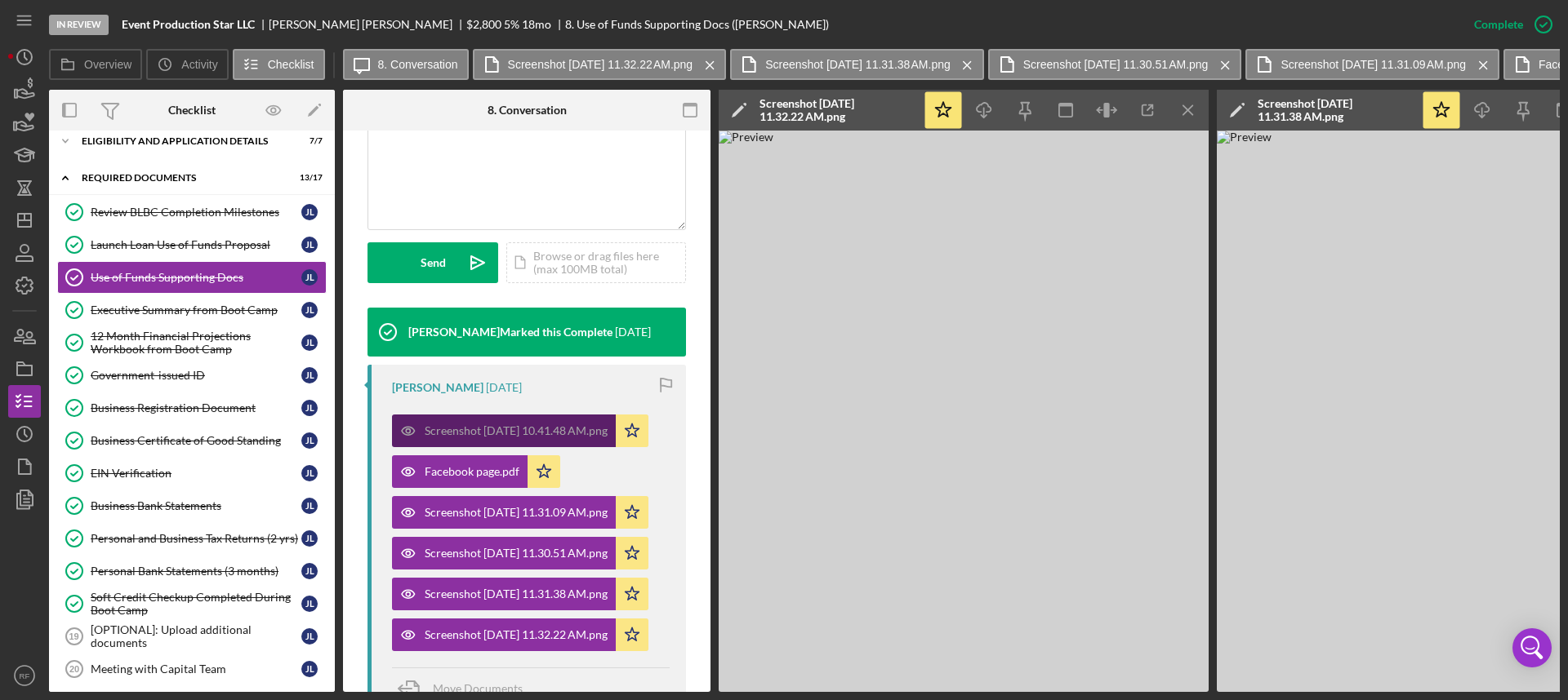
click at [498, 438] on div "Screenshot [DATE] 10.41.48 AM.png" at bounding box center [516, 431] width 182 height 13
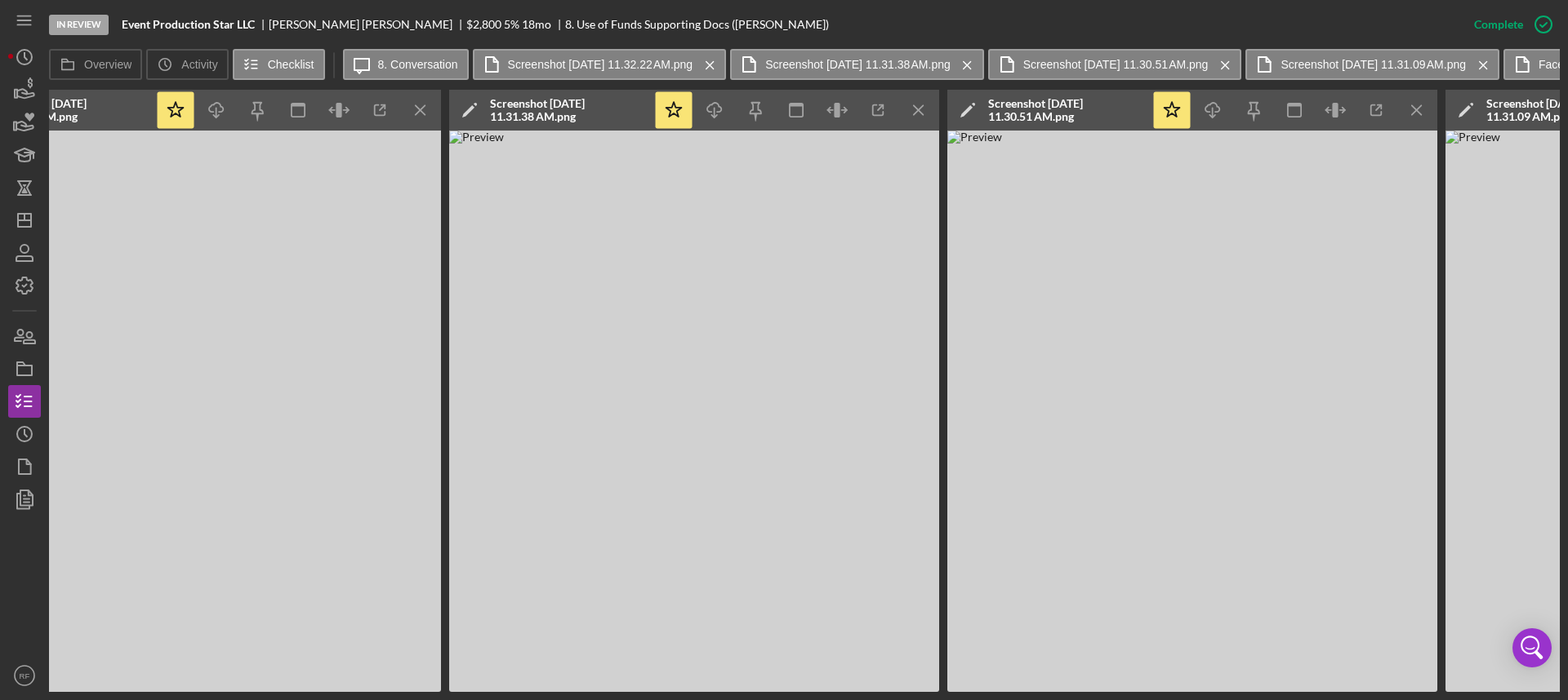
scroll to position [0, 470]
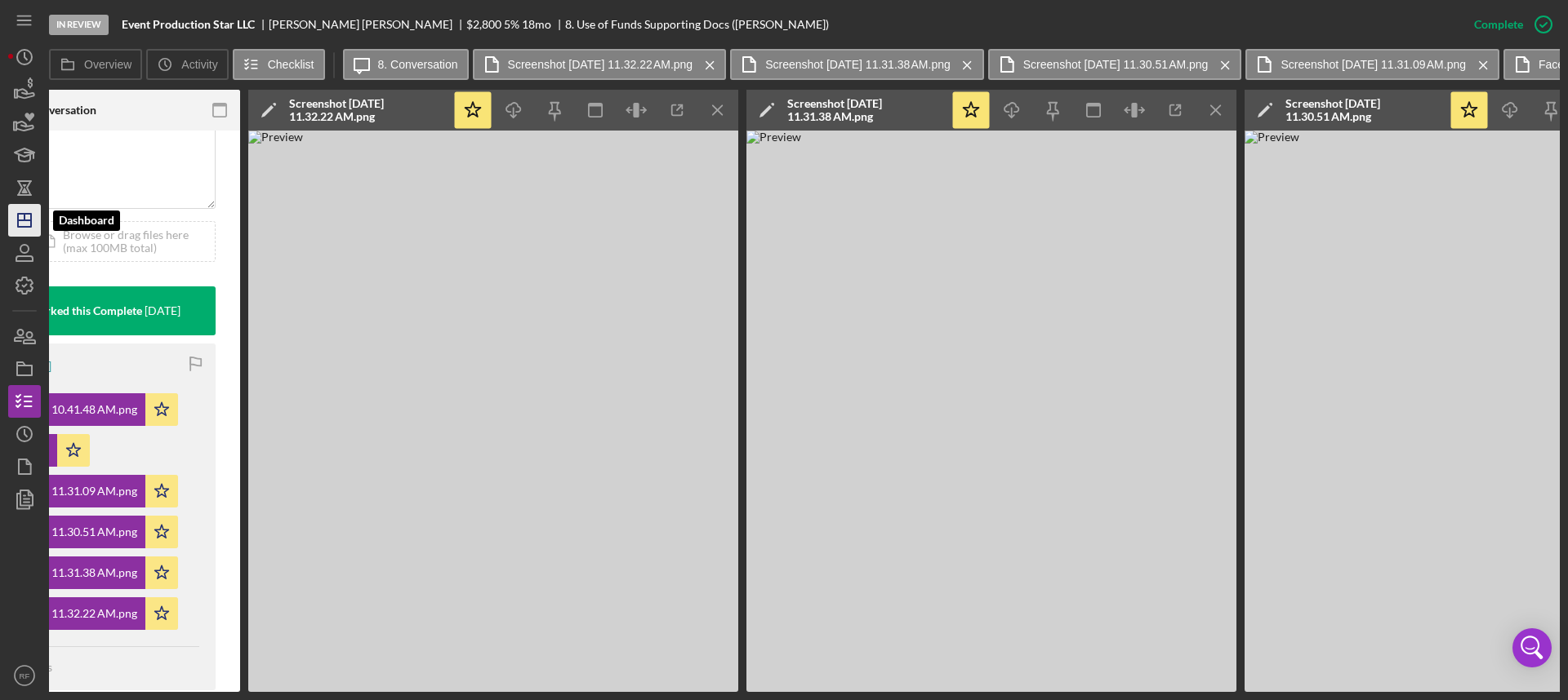
click at [22, 221] on line "button" at bounding box center [24, 221] width 13 height 0
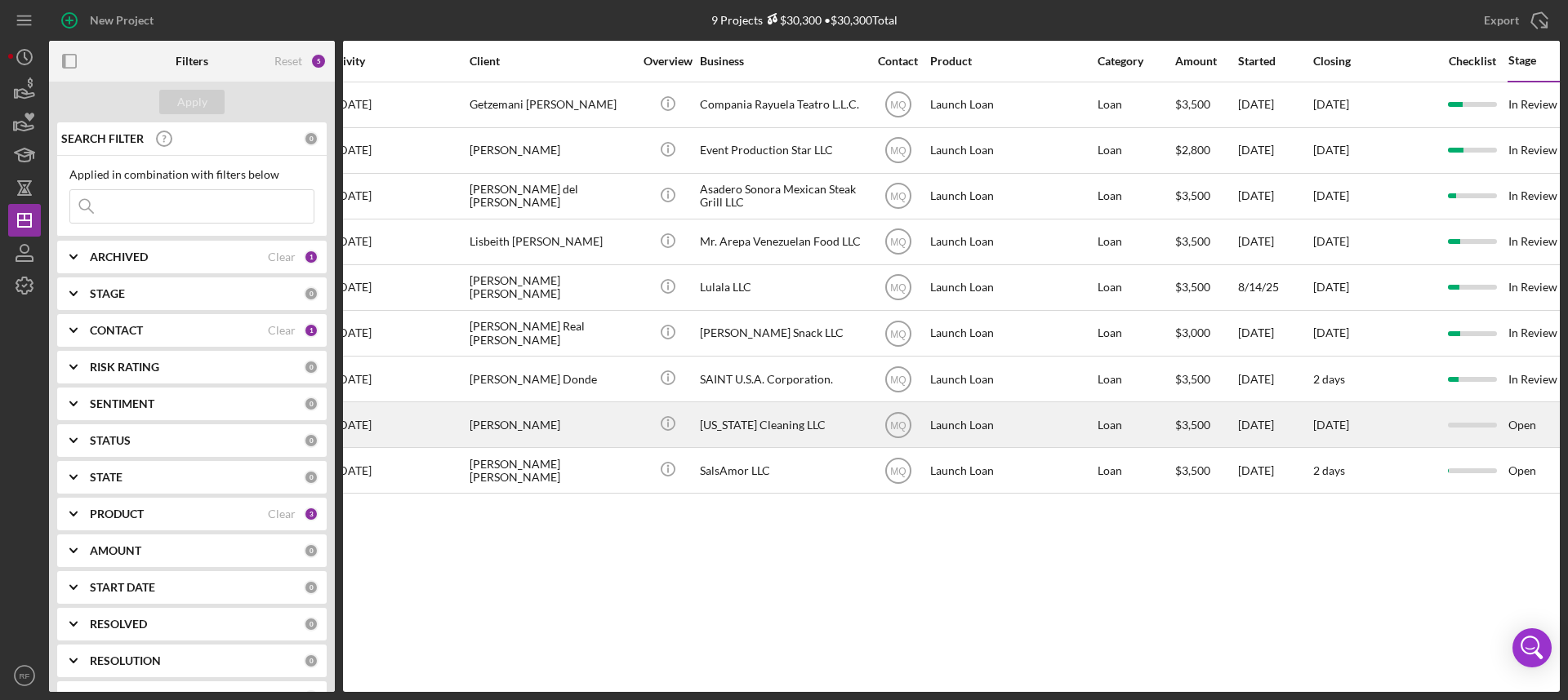
scroll to position [0, 791]
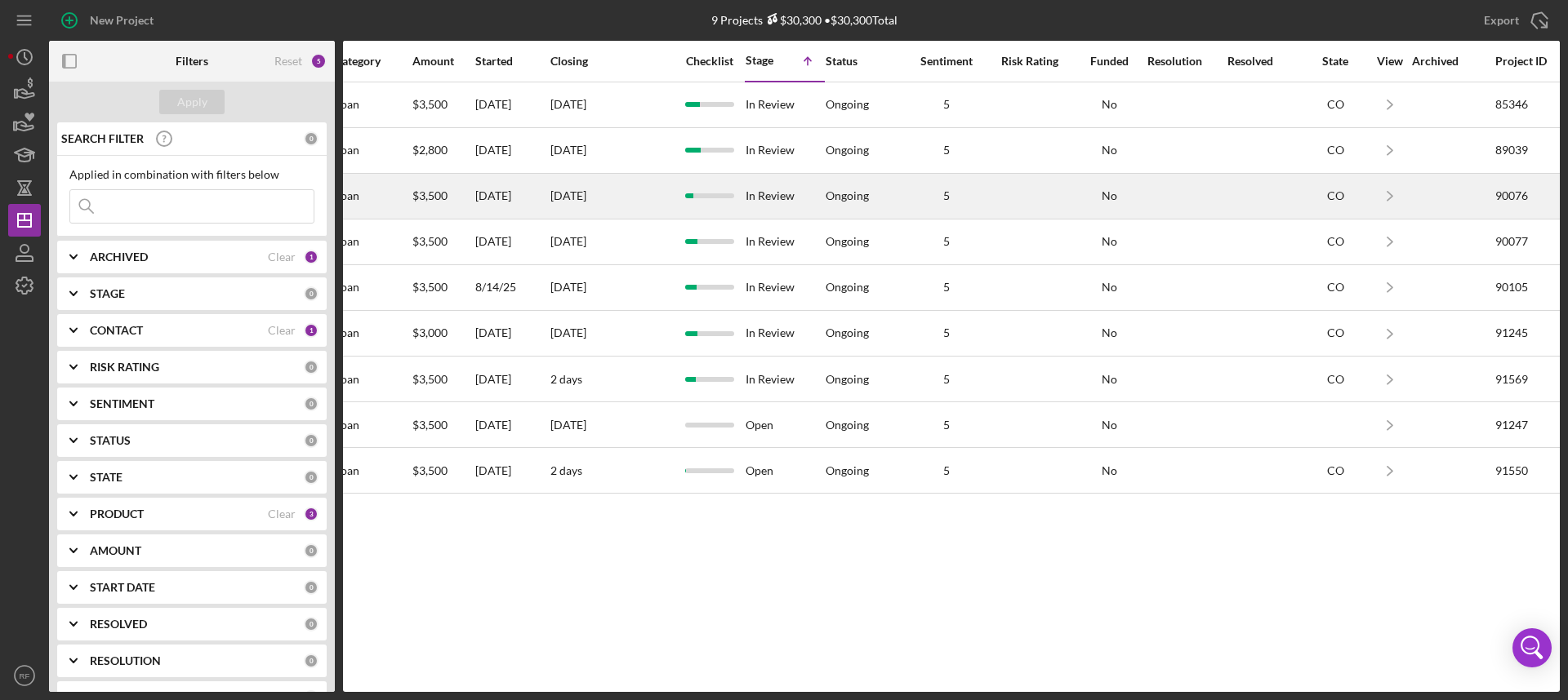
click at [902, 210] on div "Ongoing" at bounding box center [864, 196] width 78 height 43
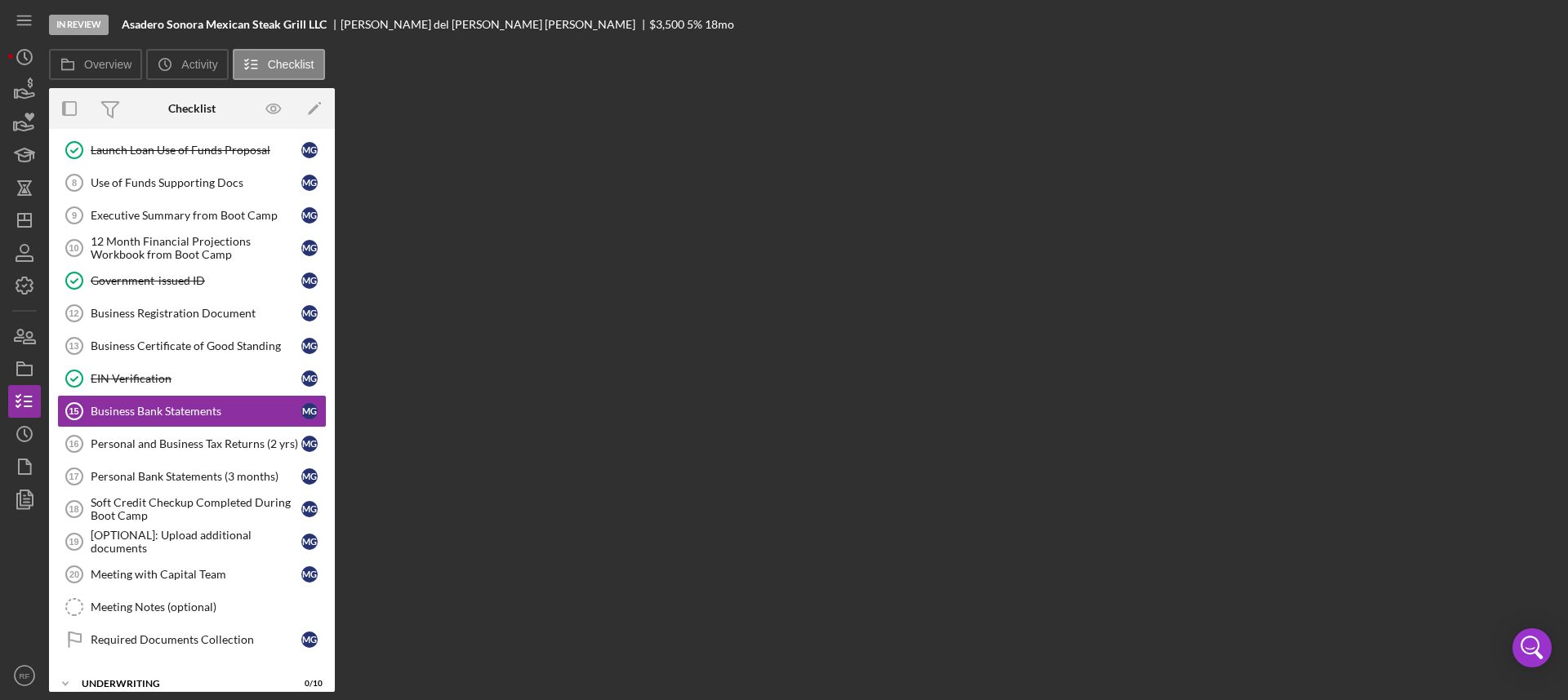
scroll to position [106, 0]
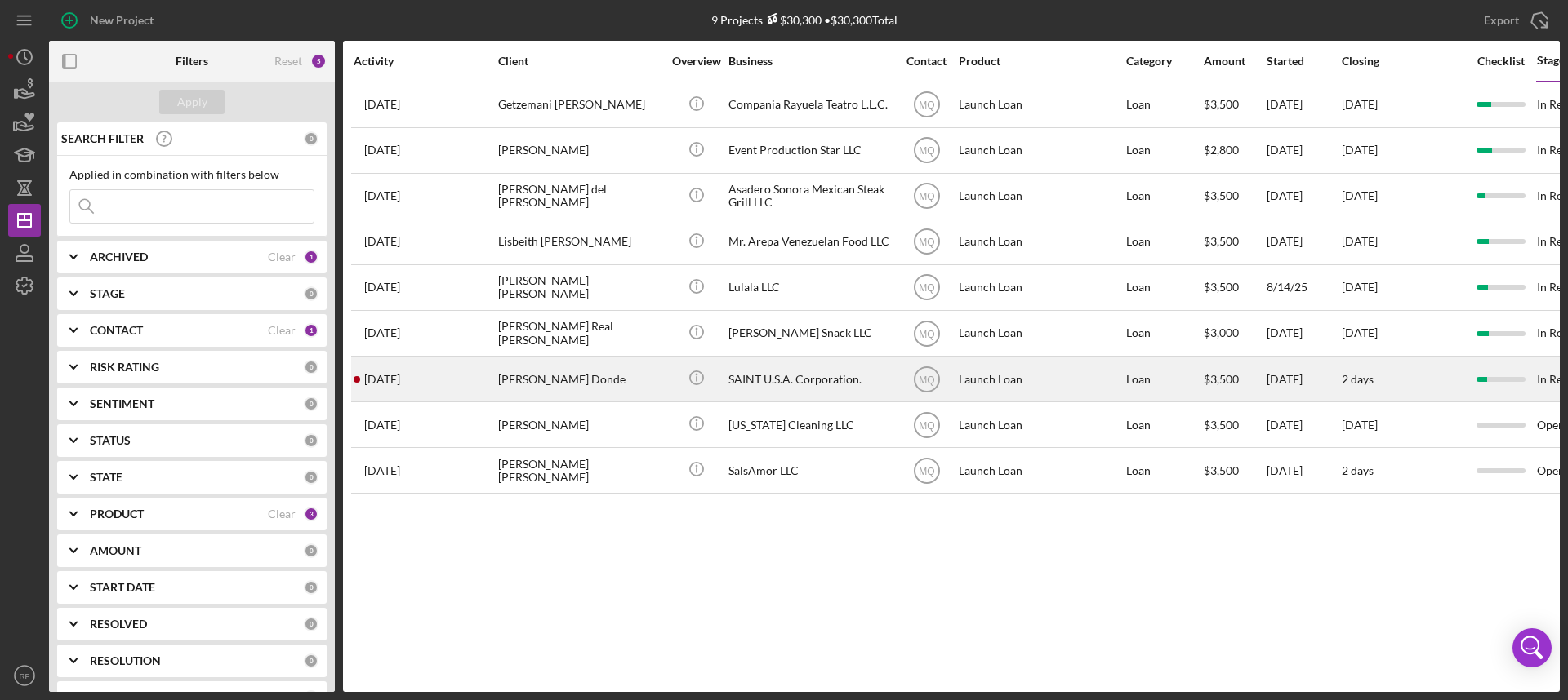
click at [537, 380] on div "[PERSON_NAME] Donde" at bounding box center [580, 380] width 164 height 43
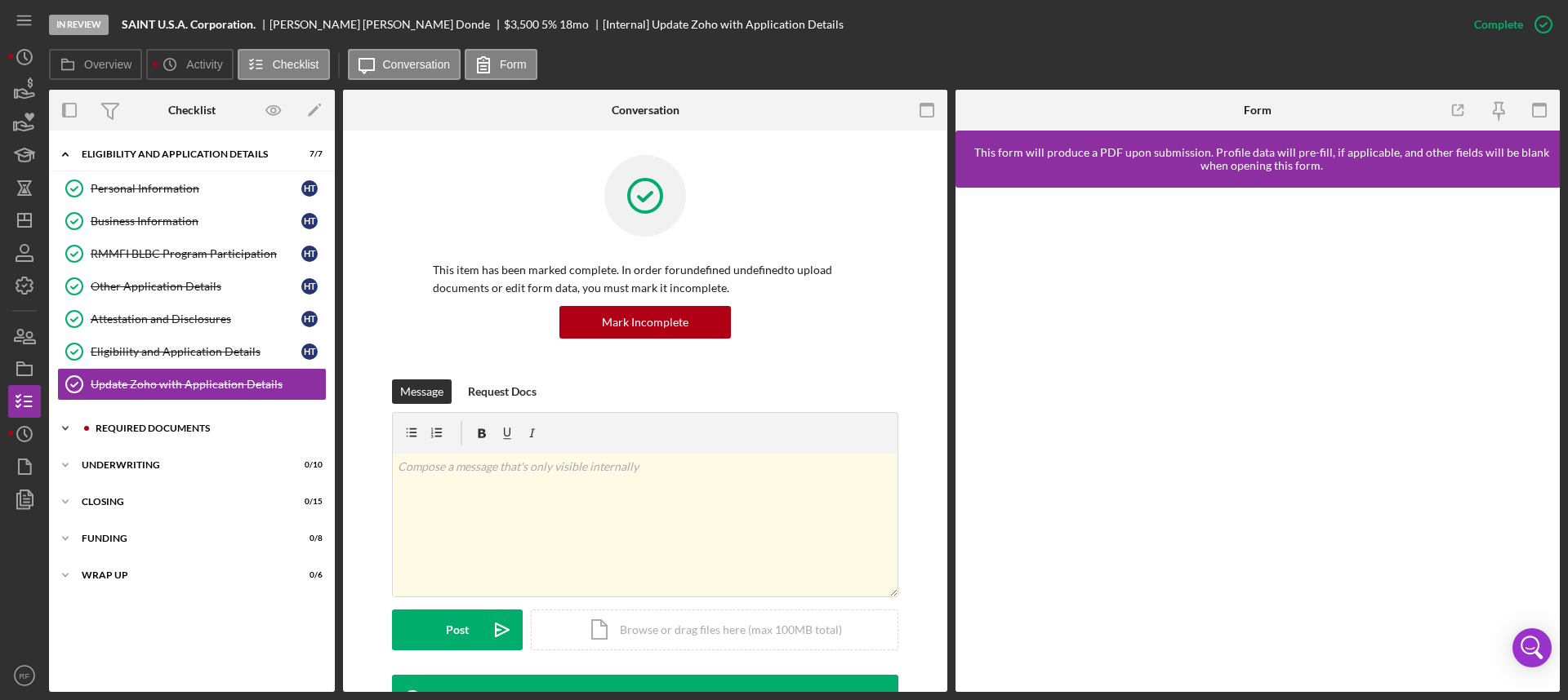
click at [193, 416] on div "Icon/Expander Required Documents 7 / 17" at bounding box center [192, 428] width 286 height 33
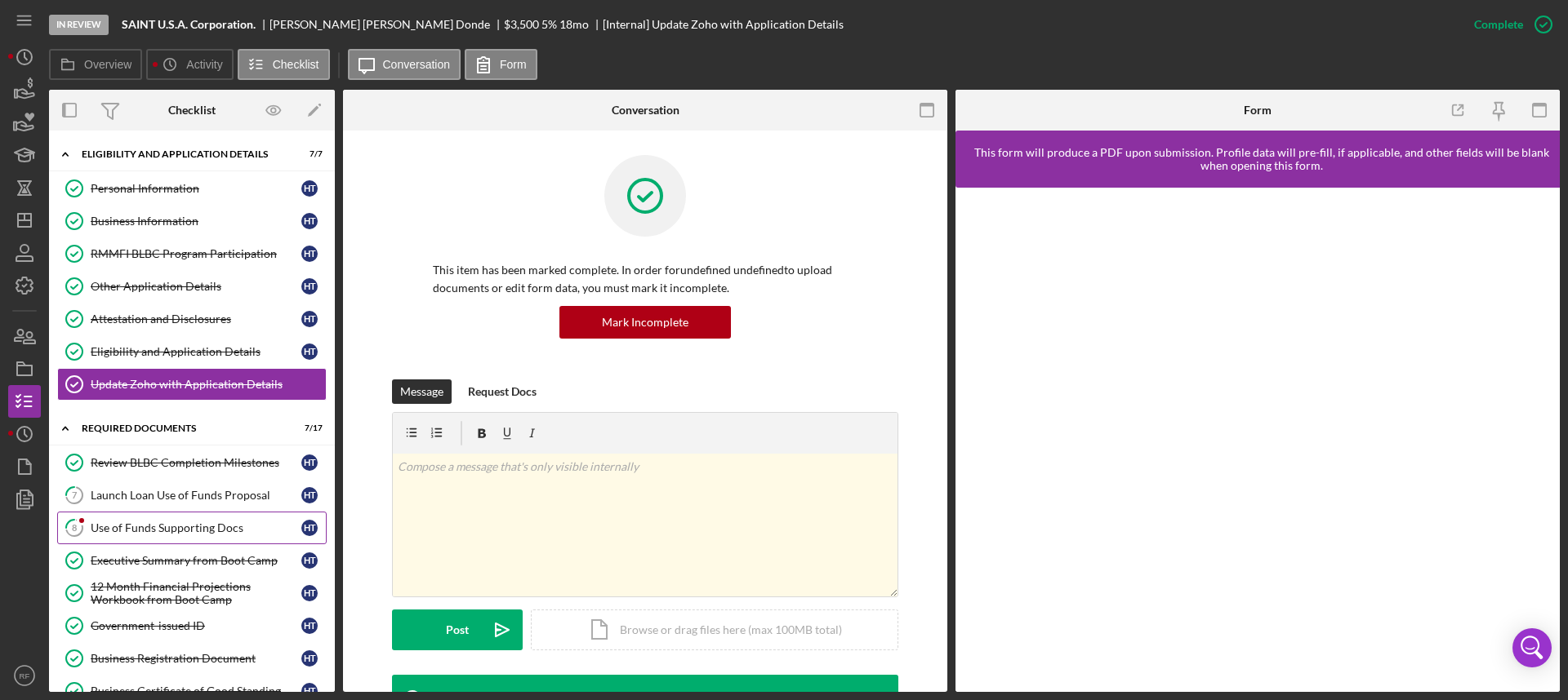
click at [173, 523] on div "Use of Funds Supporting Docs" at bounding box center [196, 527] width 211 height 13
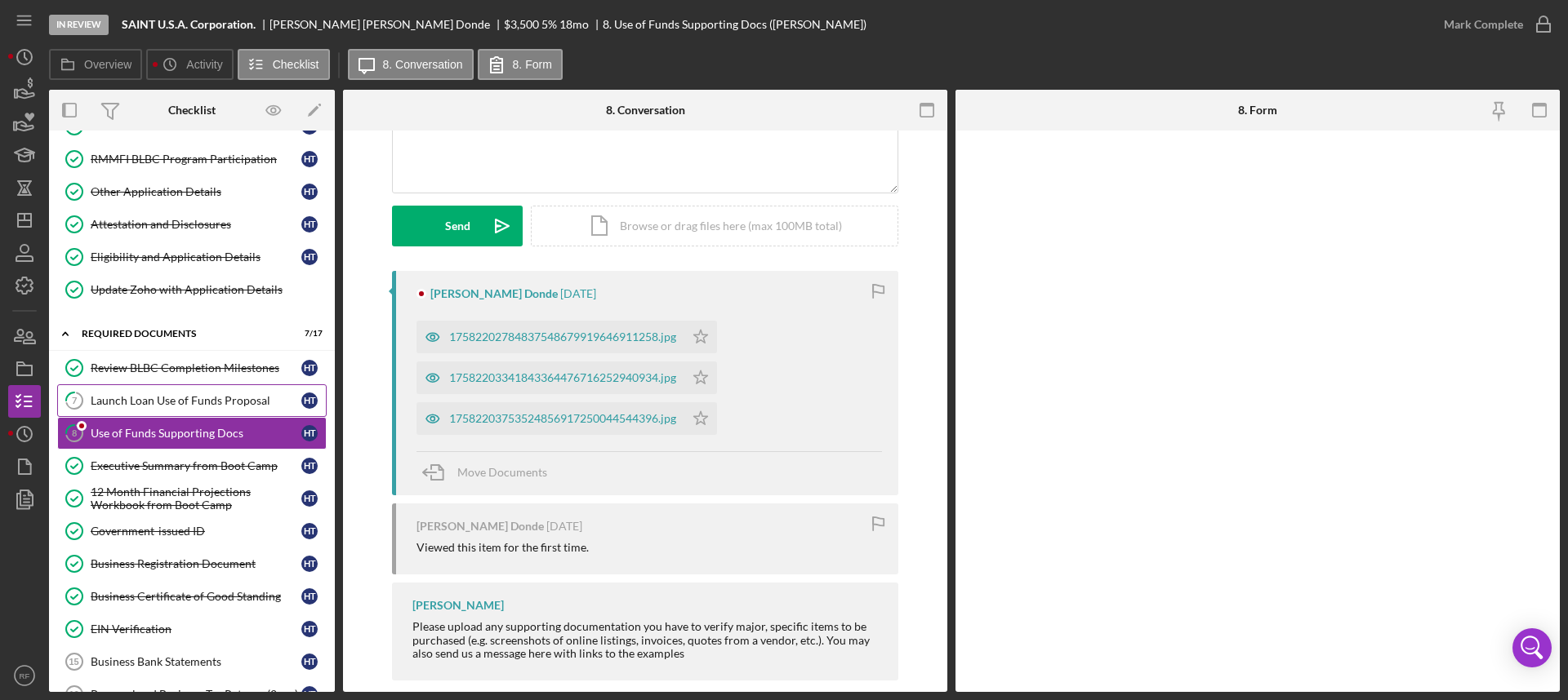
scroll to position [96, 0]
click at [549, 340] on div "17582202784837548679919646911258.jpg" at bounding box center [562, 336] width 227 height 13
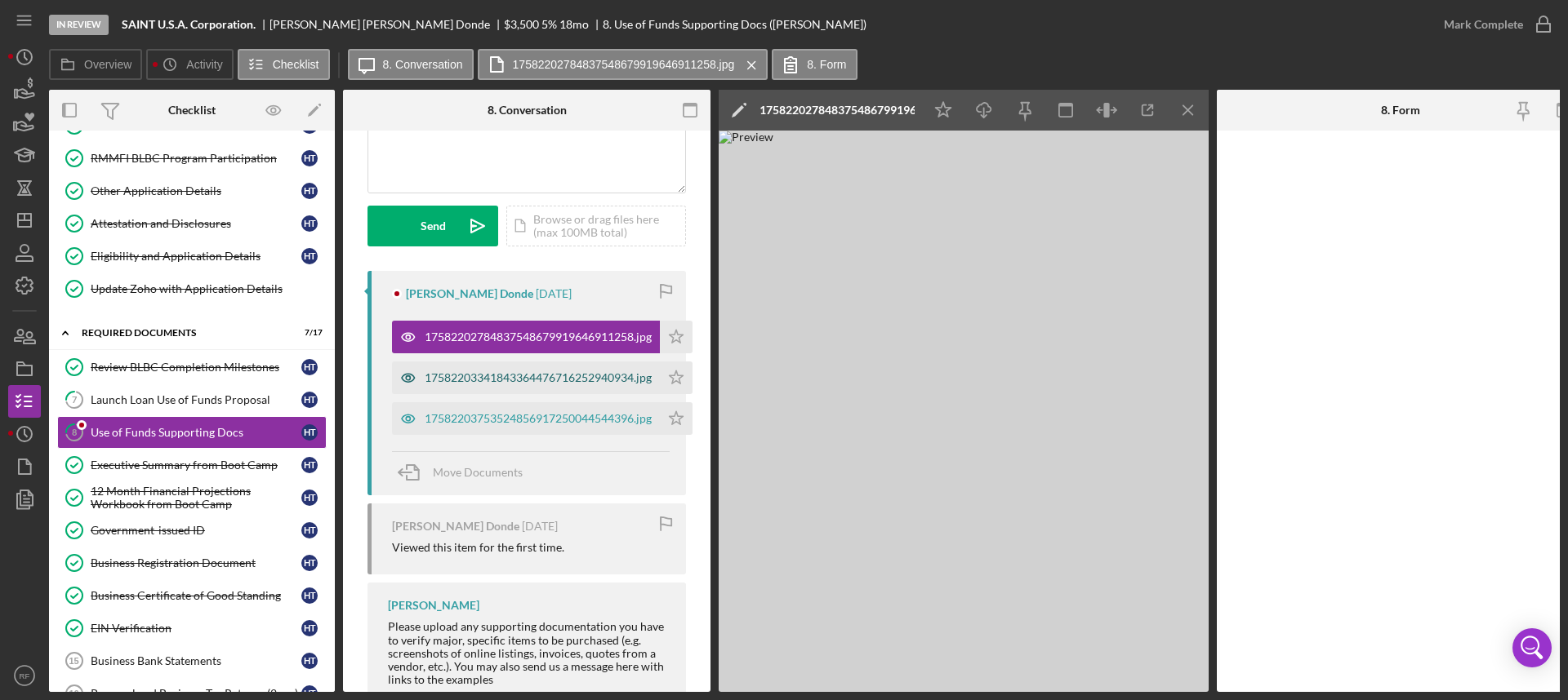
click at [541, 370] on div "17582203341843364476716252940934.jpg" at bounding box center [526, 378] width 268 height 33
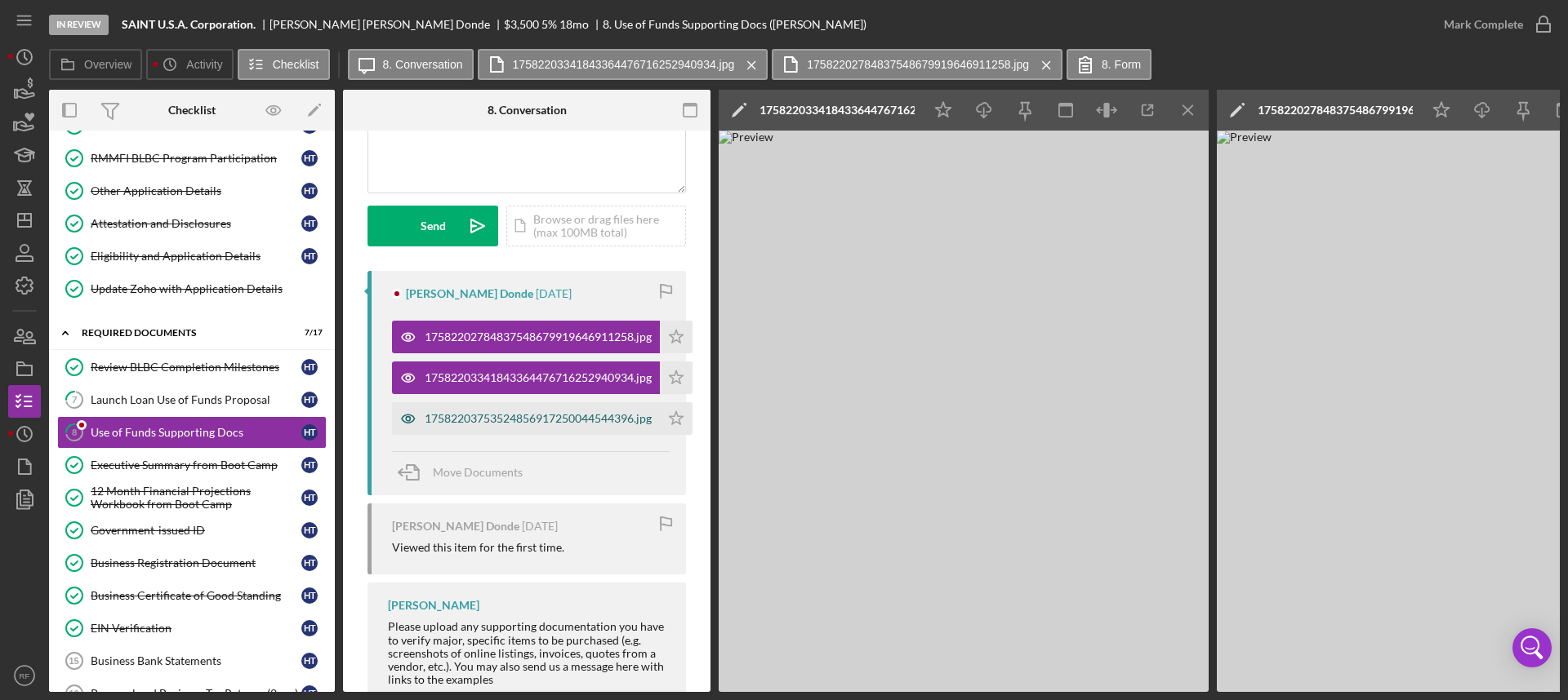
click at [535, 423] on div "17582203753524856917250044544396.jpg" at bounding box center [538, 418] width 227 height 13
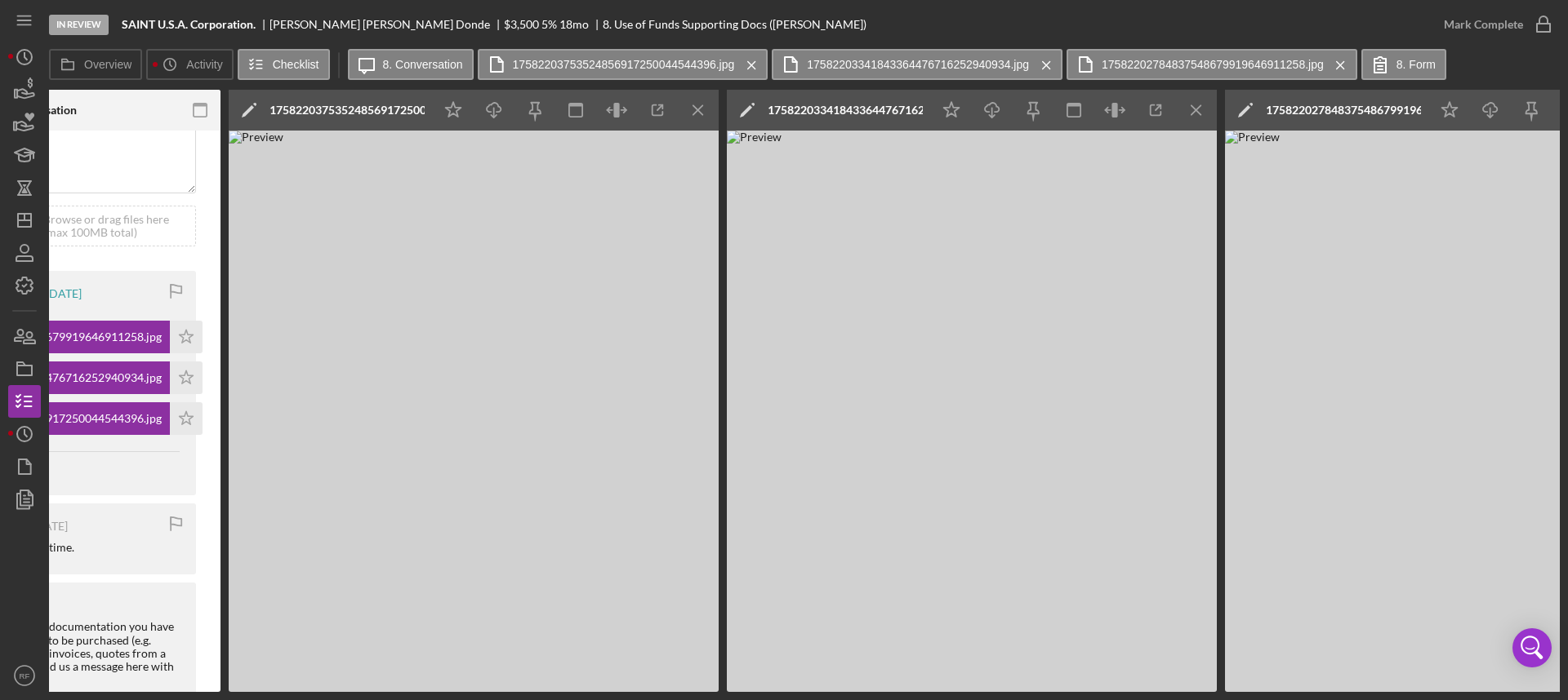
scroll to position [0, 0]
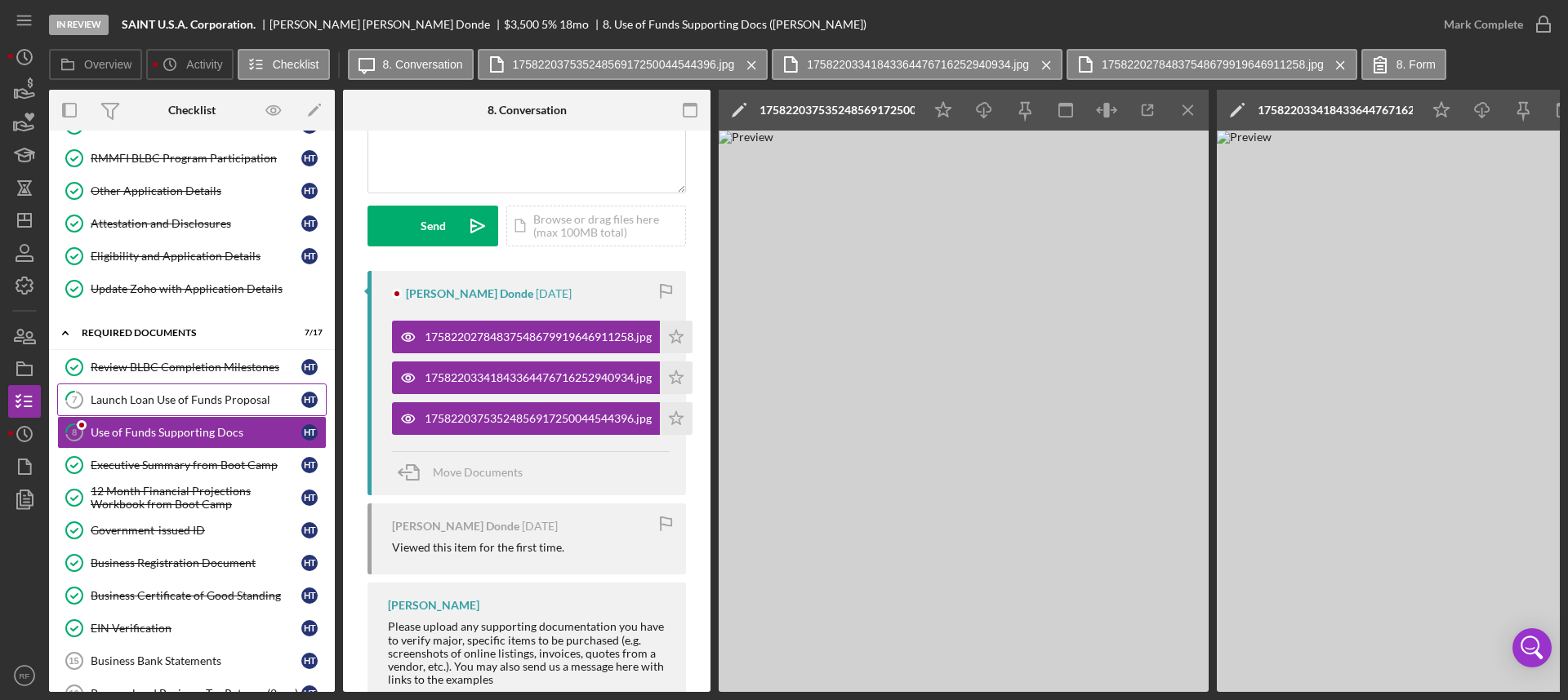
click at [193, 393] on div "Launch Loan Use of Funds Proposal" at bounding box center [196, 399] width 211 height 13
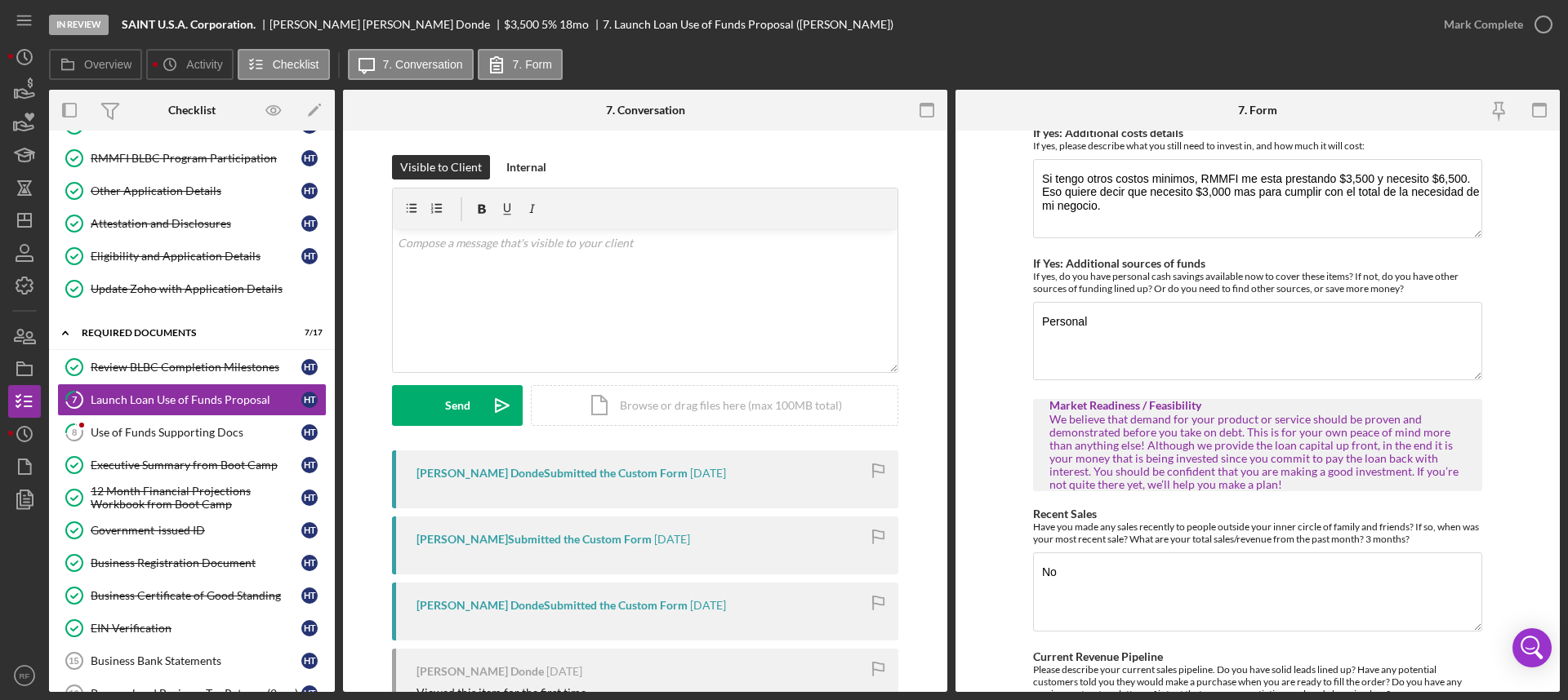
scroll to position [1032, 0]
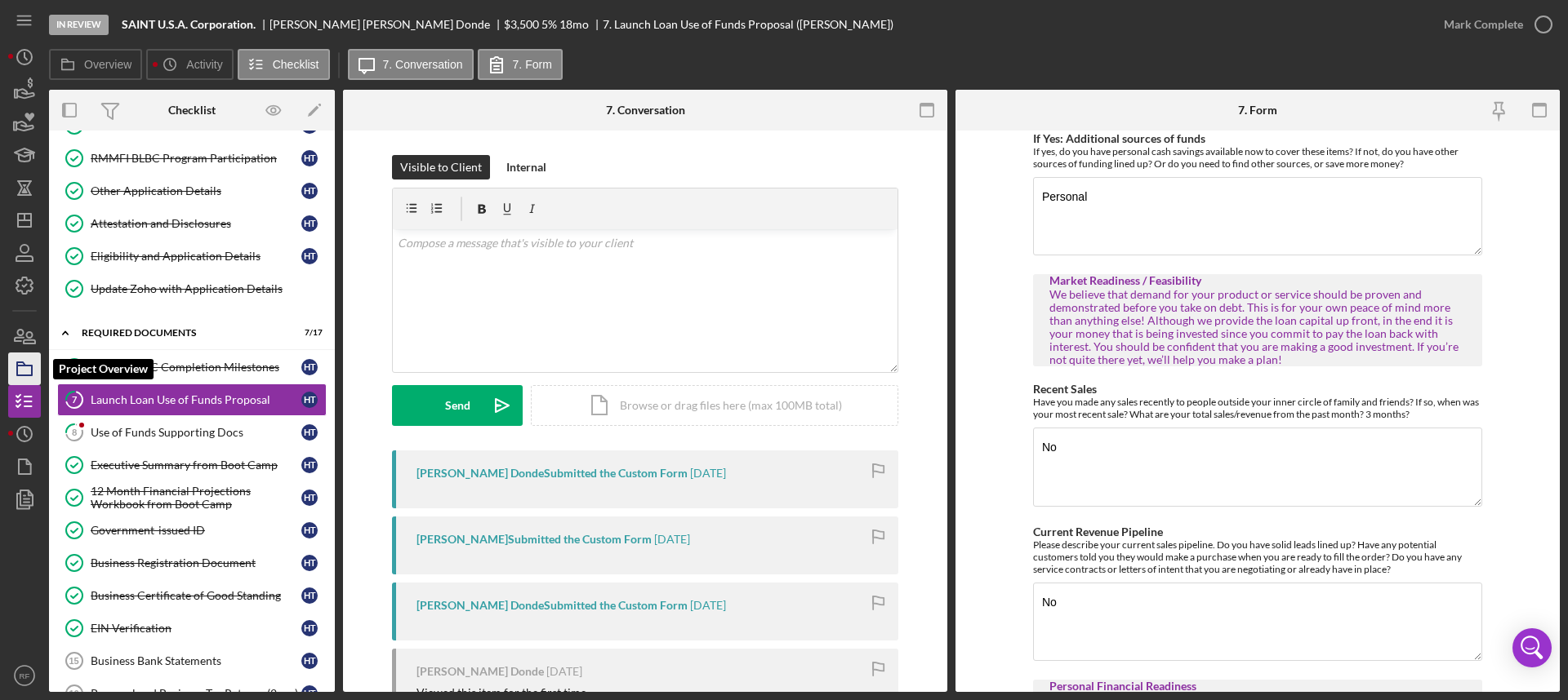
click at [20, 357] on icon "button" at bounding box center [24, 369] width 40 height 40
